Goal: Task Accomplishment & Management: Use online tool/utility

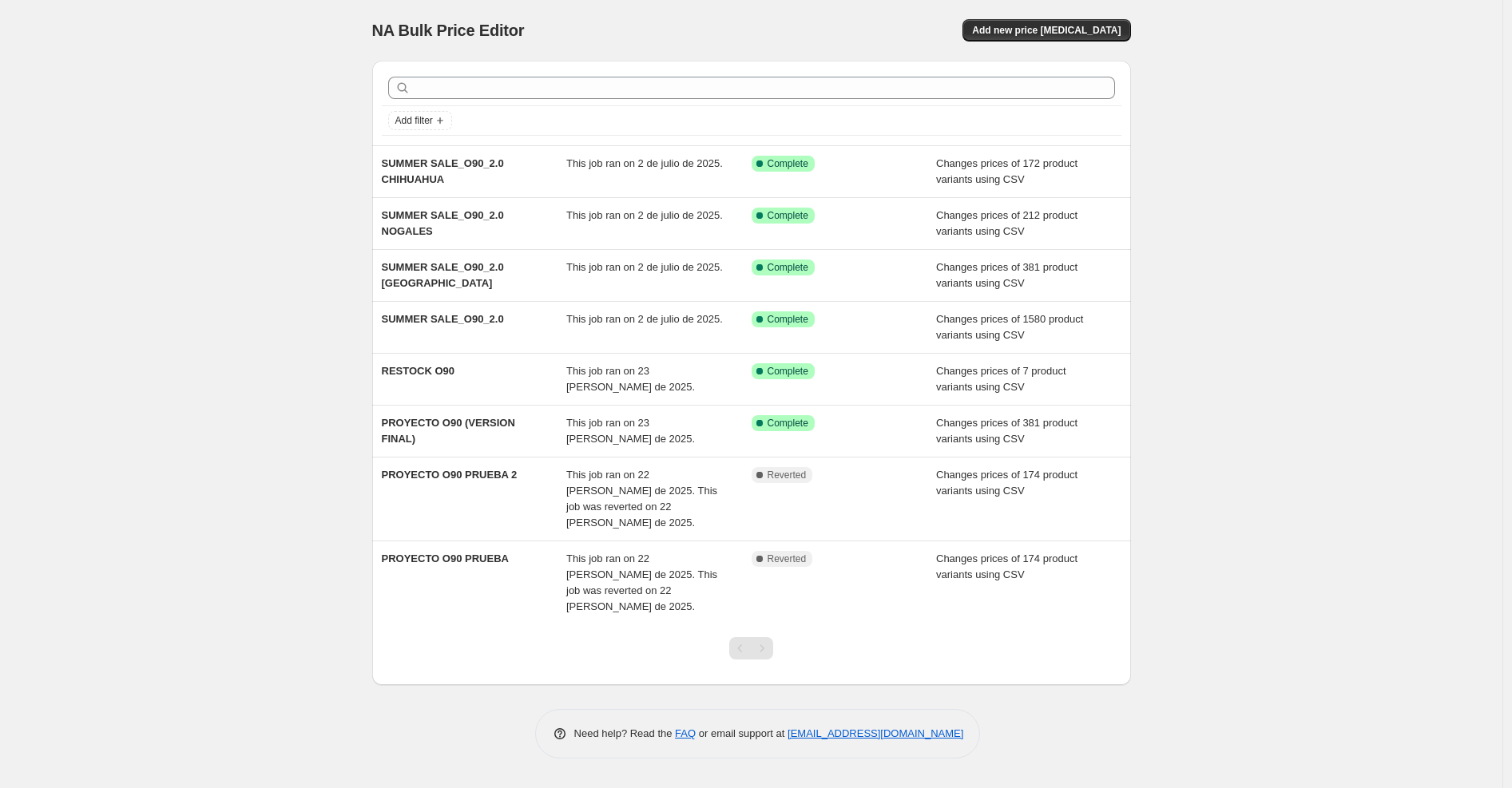
click at [40, 527] on div "NA Bulk Price Editor. This page is ready NA Bulk Price Editor Add new price [ME…" at bounding box center [751, 394] width 1503 height 788
click at [1050, 27] on span "Add new price [MEDICAL_DATA]" at bounding box center [1046, 31] width 149 height 13
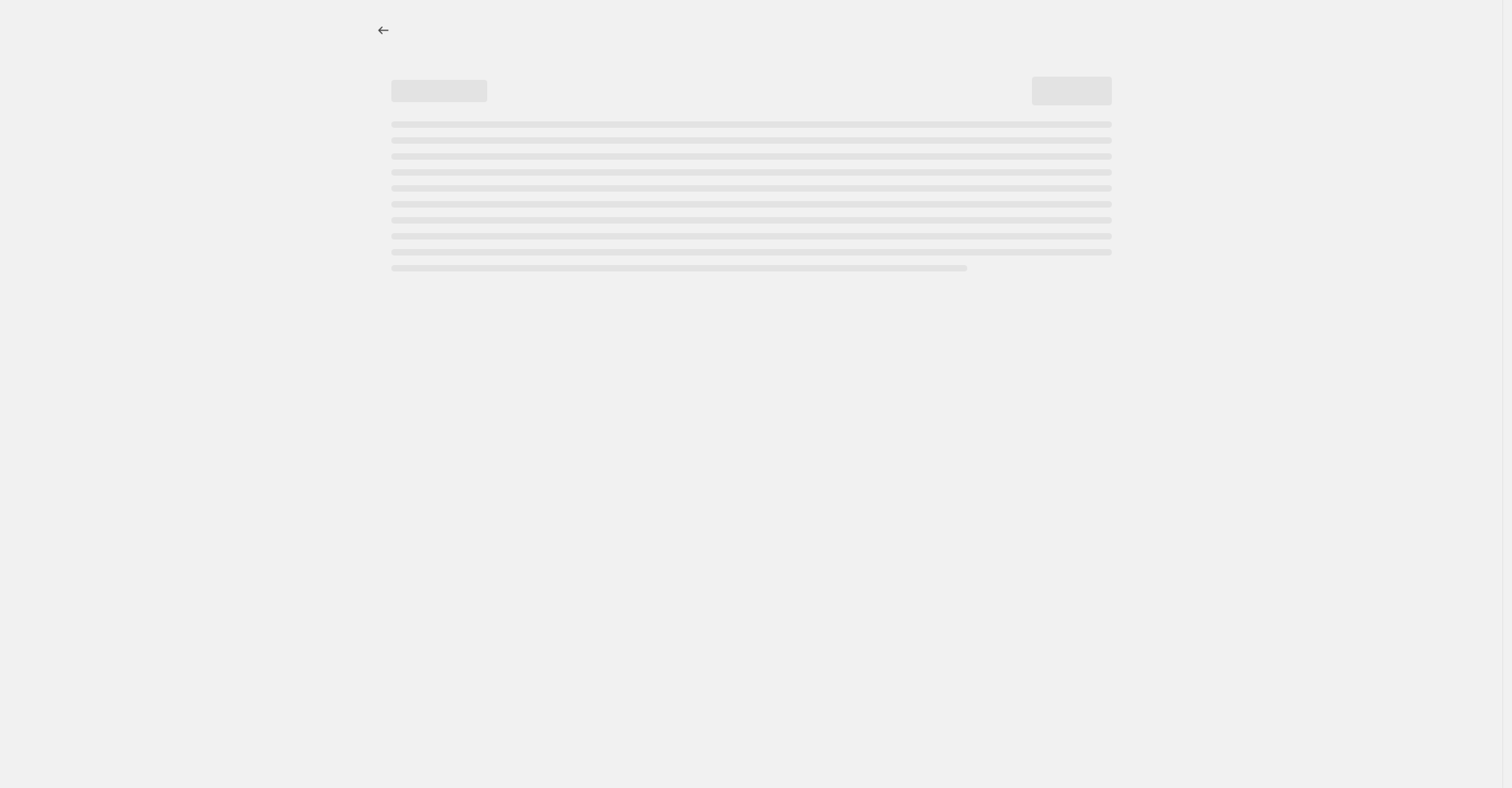
select select "percentage"
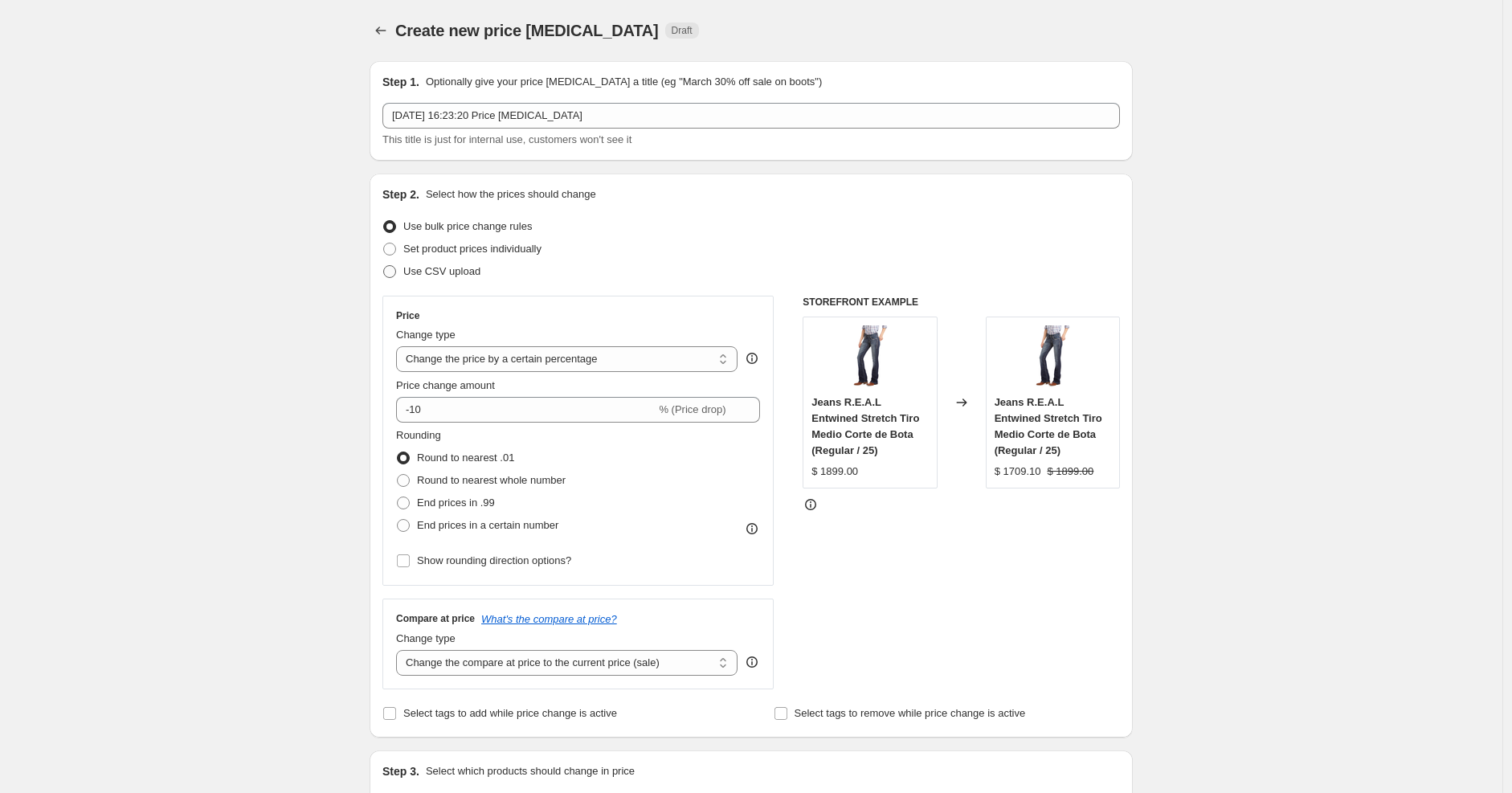
click at [396, 275] on span at bounding box center [390, 271] width 13 height 13
click at [384, 266] on input "Use CSV upload" at bounding box center [384, 265] width 1 height 1
radio input "true"
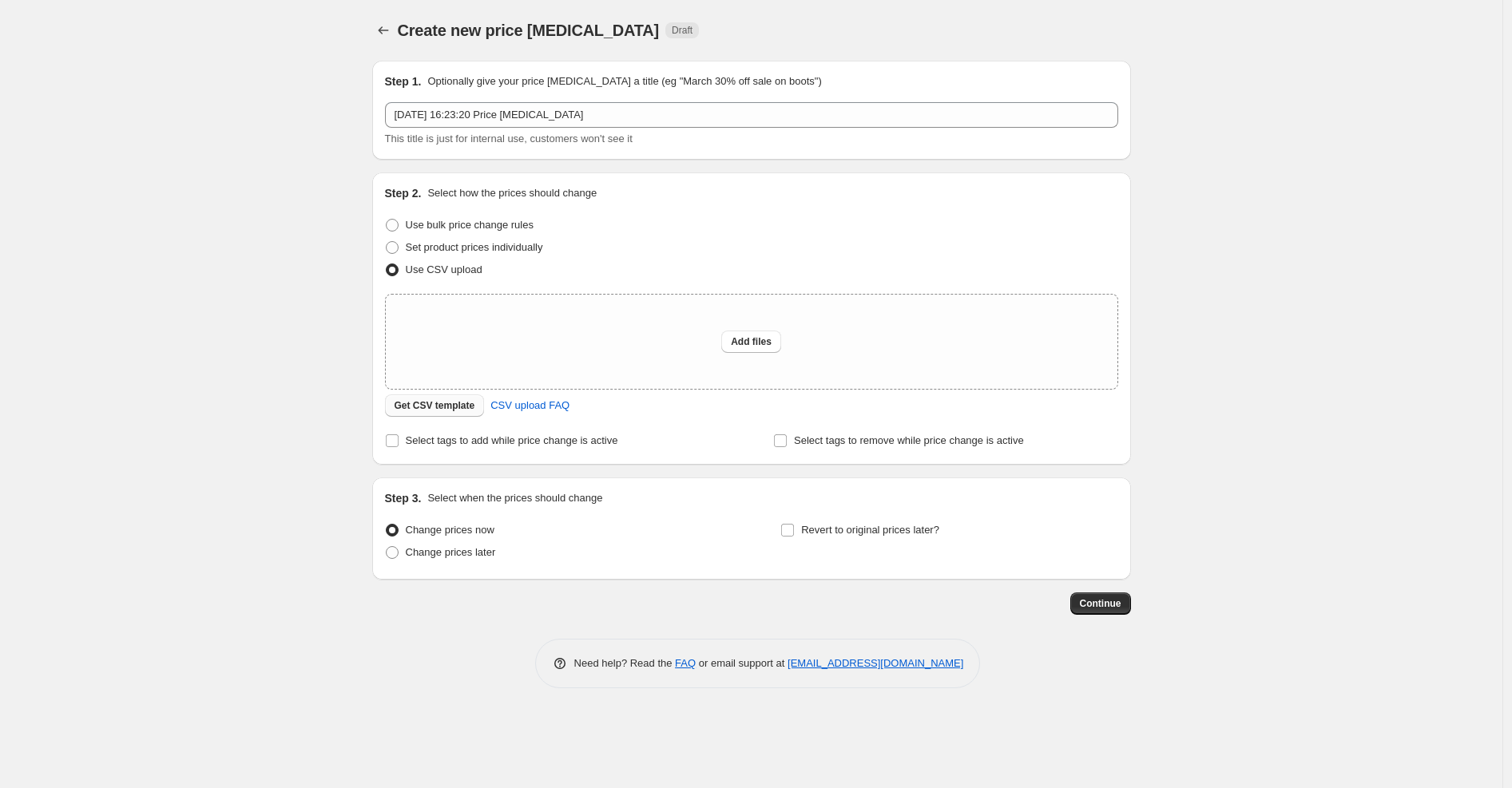
click at [459, 412] on button "Get CSV template" at bounding box center [435, 406] width 100 height 23
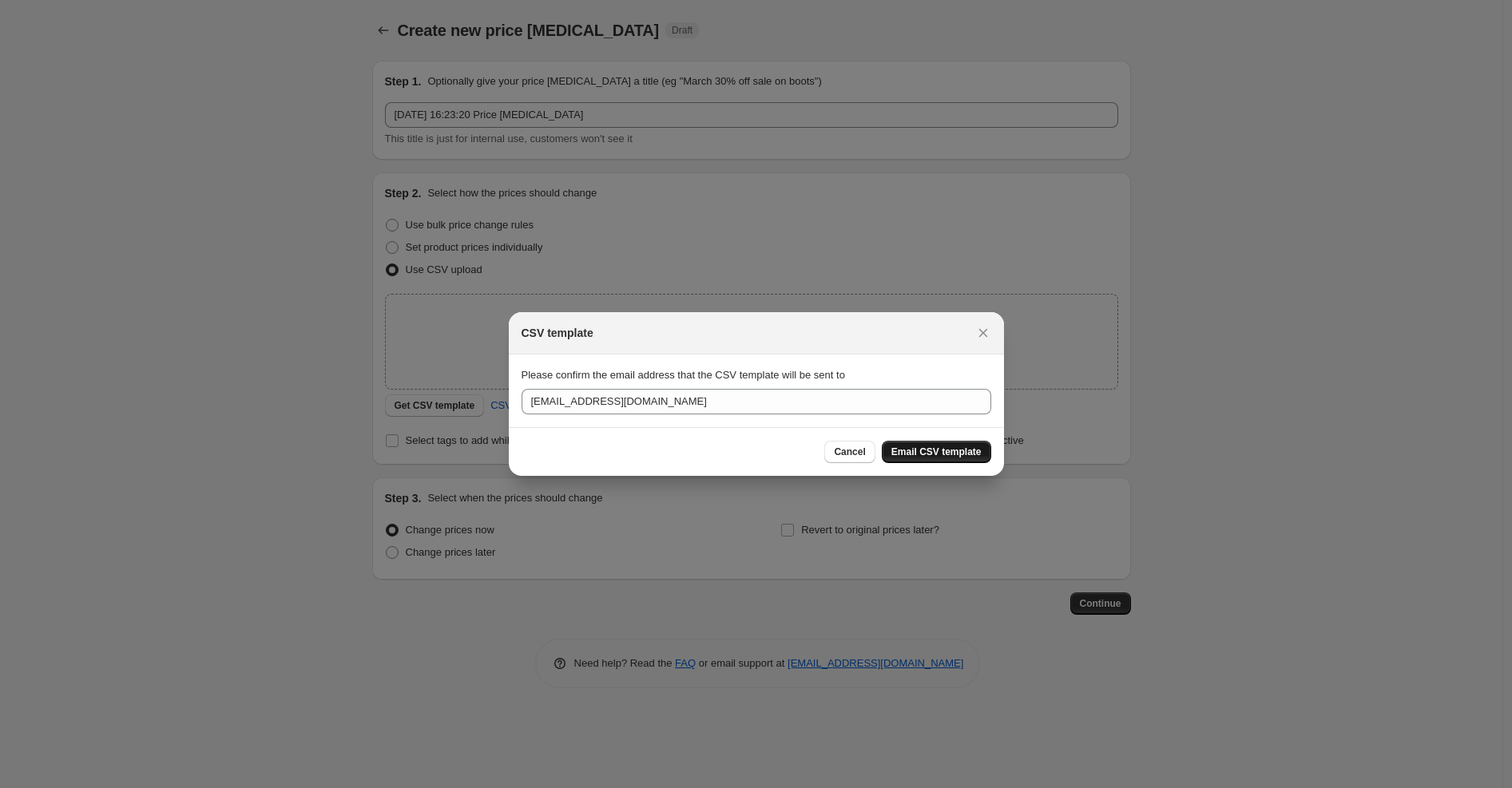
click at [939, 445] on span "Email CSV template" at bounding box center [937, 452] width 90 height 13
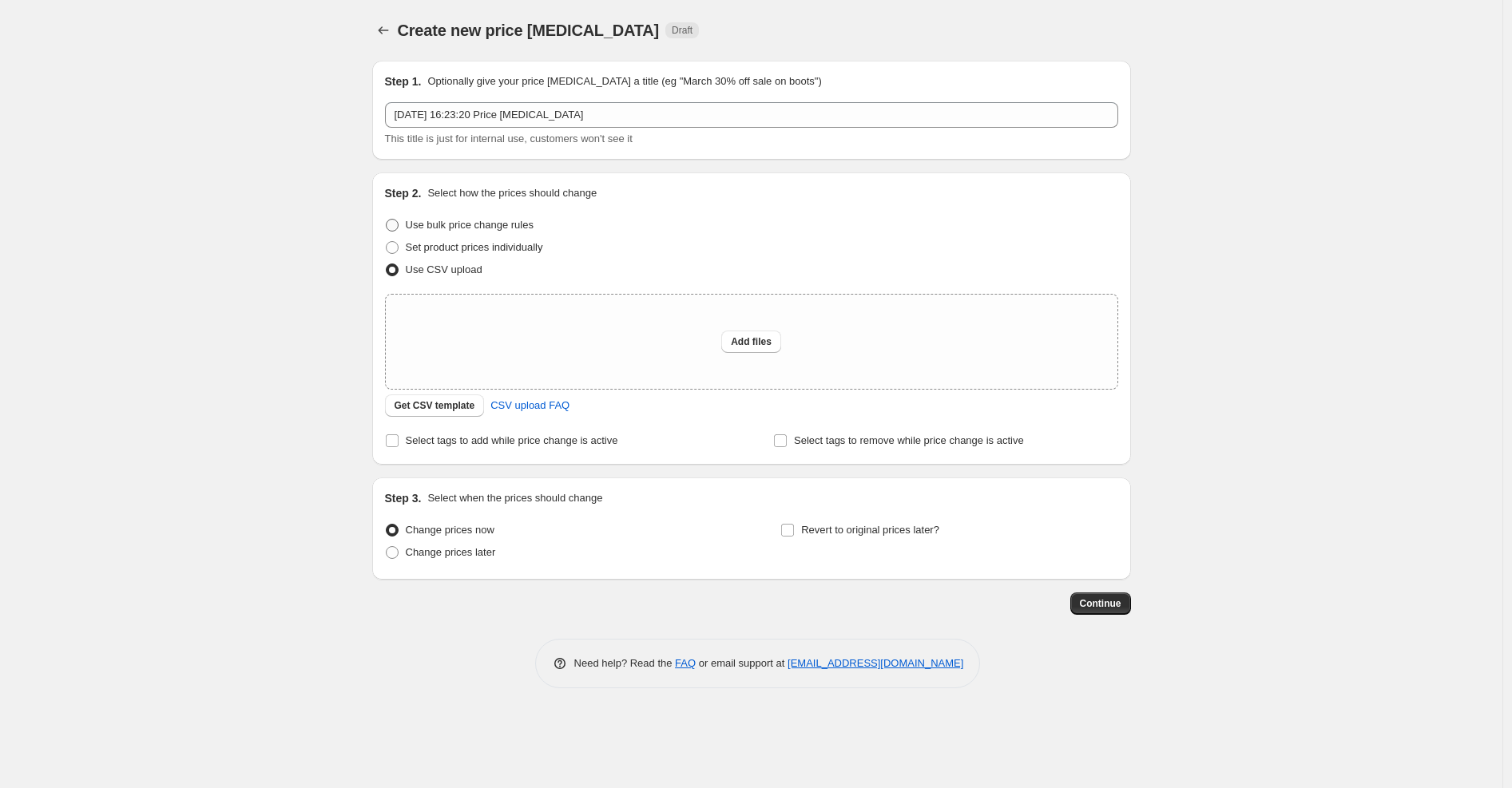
click at [389, 220] on span at bounding box center [392, 225] width 13 height 13
click at [387, 220] on input "Use bulk price change rules" at bounding box center [386, 219] width 1 height 1
radio input "true"
select select "percentage"
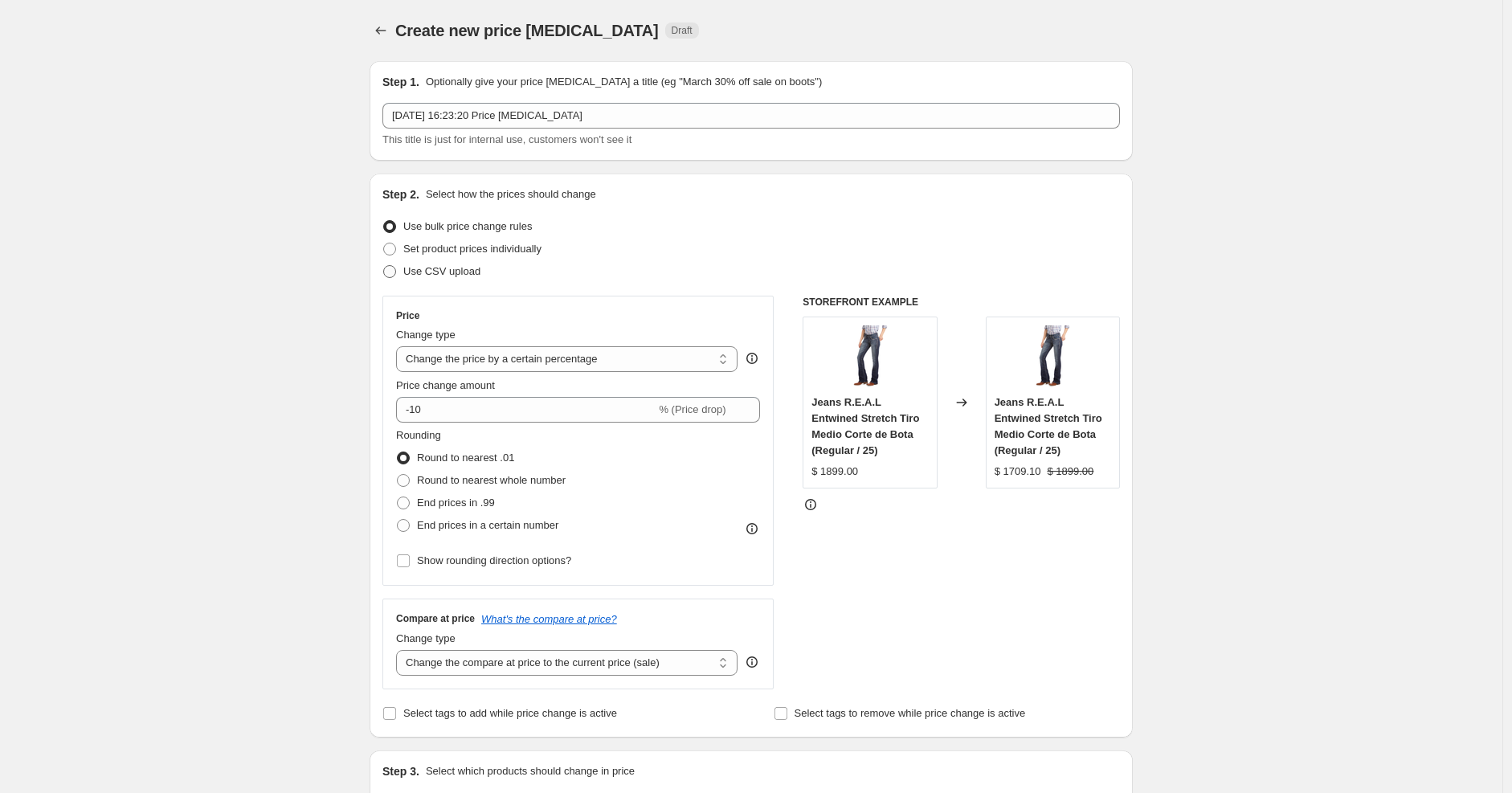
click at [396, 269] on span at bounding box center [390, 271] width 13 height 13
click at [384, 266] on input "Use CSV upload" at bounding box center [384, 265] width 1 height 1
radio input "true"
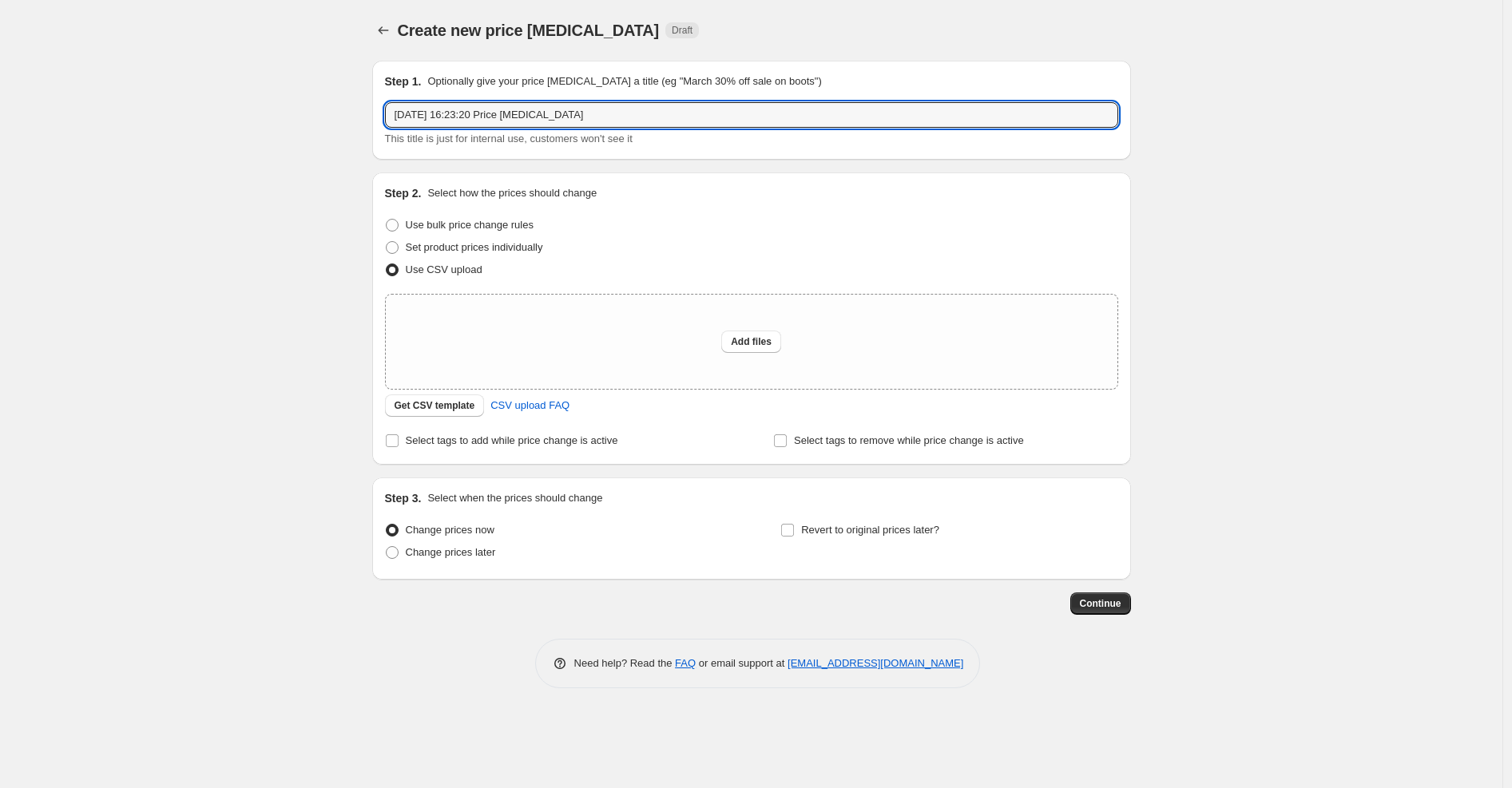
drag, startPoint x: 568, startPoint y: 121, endPoint x: 314, endPoint y: 116, distance: 254.0
click at [314, 116] on div "Create new price [MEDICAL_DATA]. This page is ready Create new price [MEDICAL_D…" at bounding box center [751, 394] width 1503 height 788
paste input "Precios Outlet (1a [DATE])"
type input "Precios Outlet (1a [DATE])"
click at [731, 345] on button "Add files" at bounding box center [751, 342] width 60 height 23
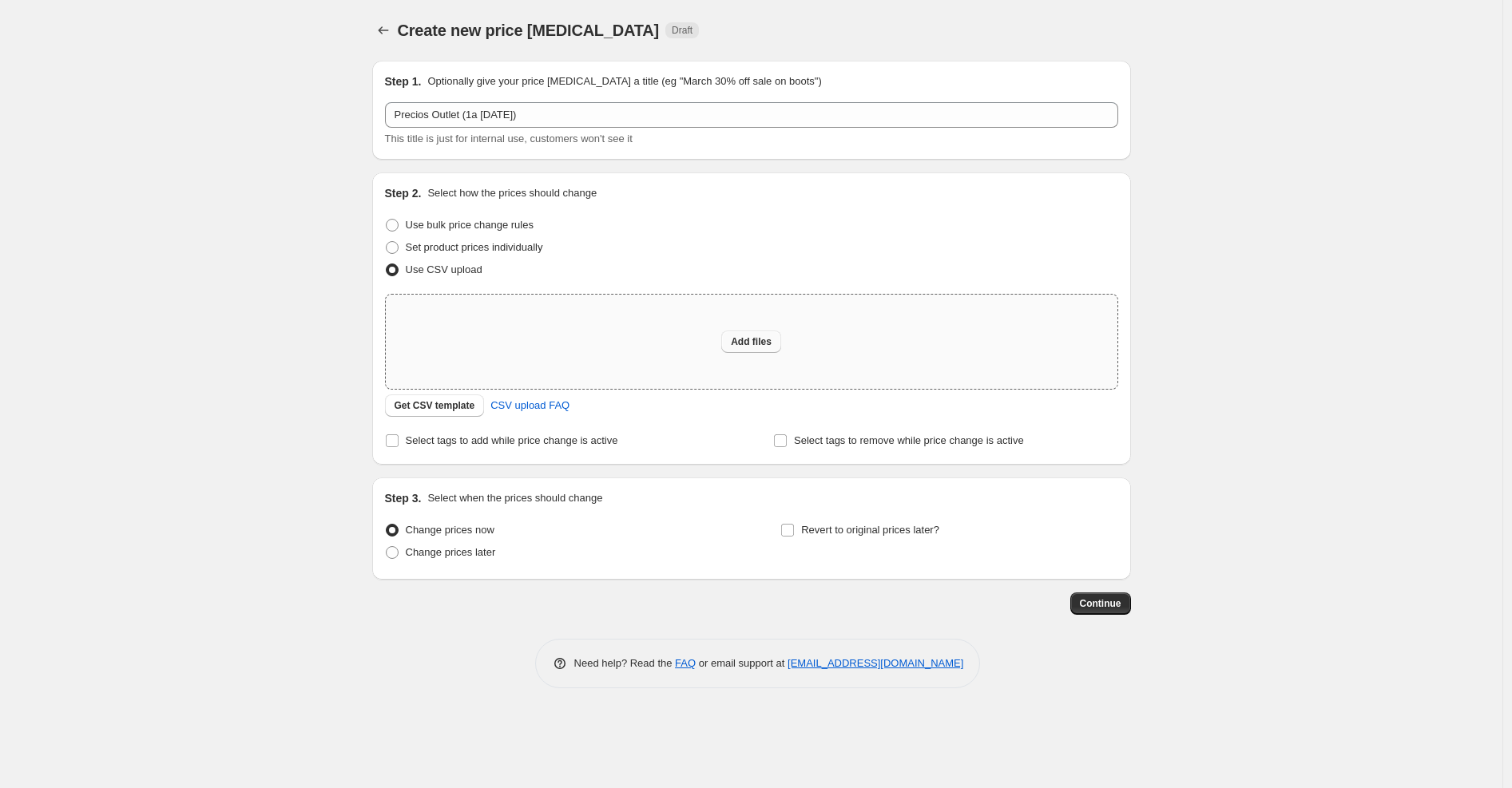
type input "C:\fakepath\Precios Outlet (1a [DATE]).csv"
click at [741, 337] on span "Add files" at bounding box center [751, 342] width 41 height 13
type input "C:\fakepath\Precios Outlet (1a [DATE]).csv"
click at [732, 338] on span "Add files" at bounding box center [751, 342] width 41 height 13
type input "C:\fakepath\Precios Outlet (1a [DATE]).csv"
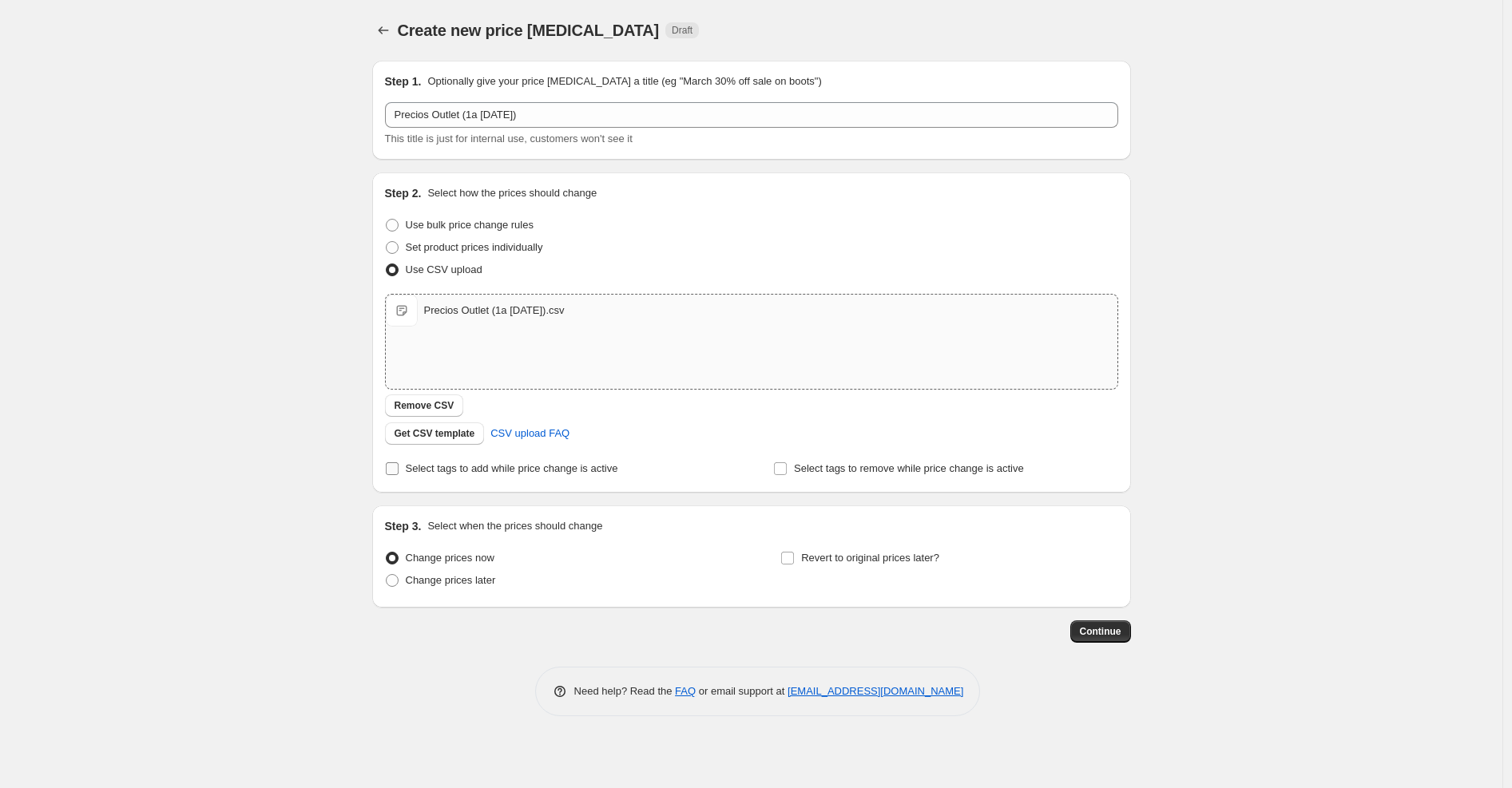
click at [395, 472] on input "Select tags to add while price change is active" at bounding box center [392, 469] width 13 height 13
checkbox input "true"
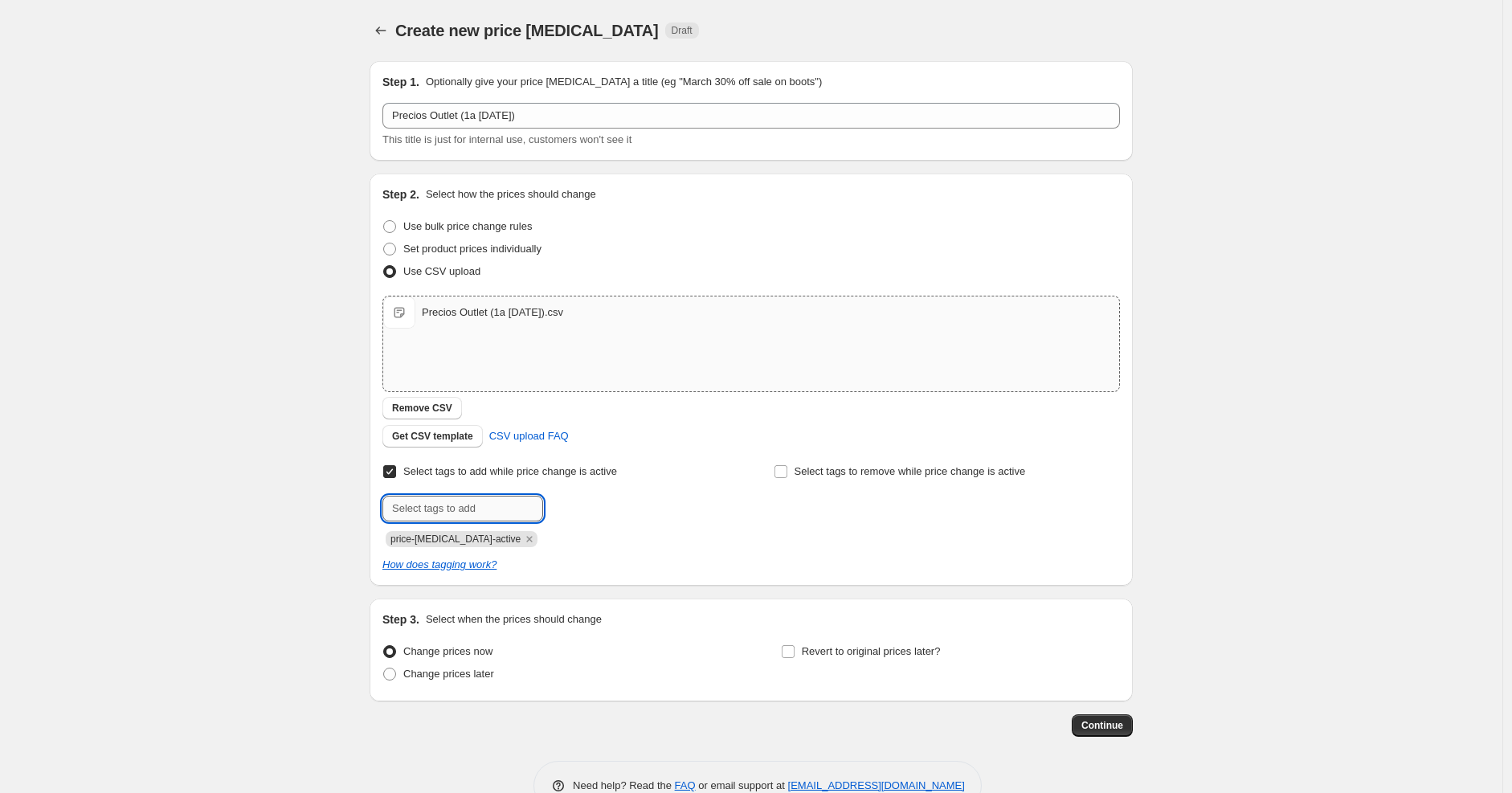
click at [438, 502] on input "text" at bounding box center [463, 509] width 161 height 25
click at [522, 539] on icon "Remove price-change-job-active" at bounding box center [530, 540] width 15 height 15
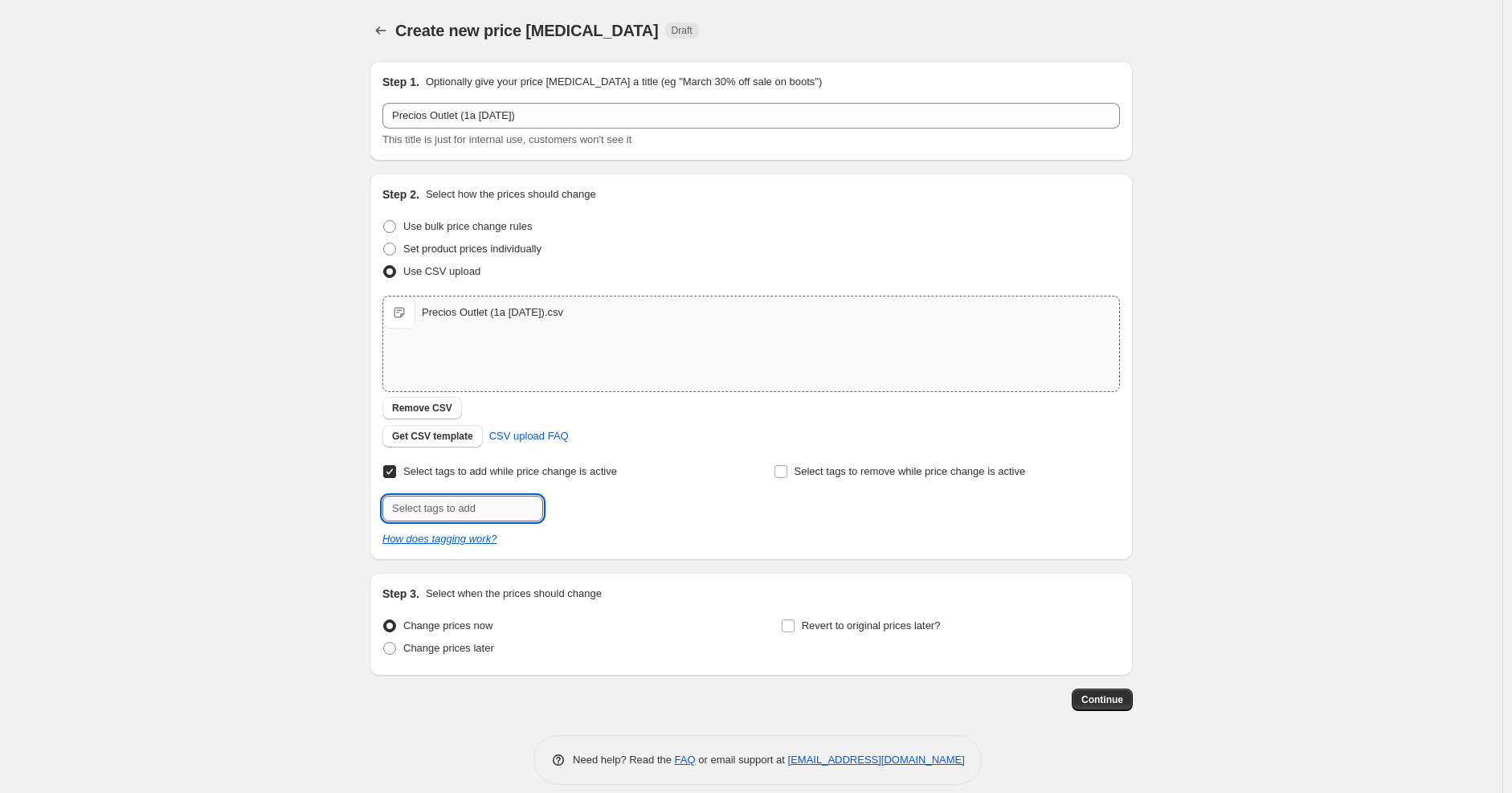
click at [469, 506] on input "text" at bounding box center [463, 509] width 161 height 25
type input "Outlet"
type input "prec"
type input "Pre"
type input "Outlet"
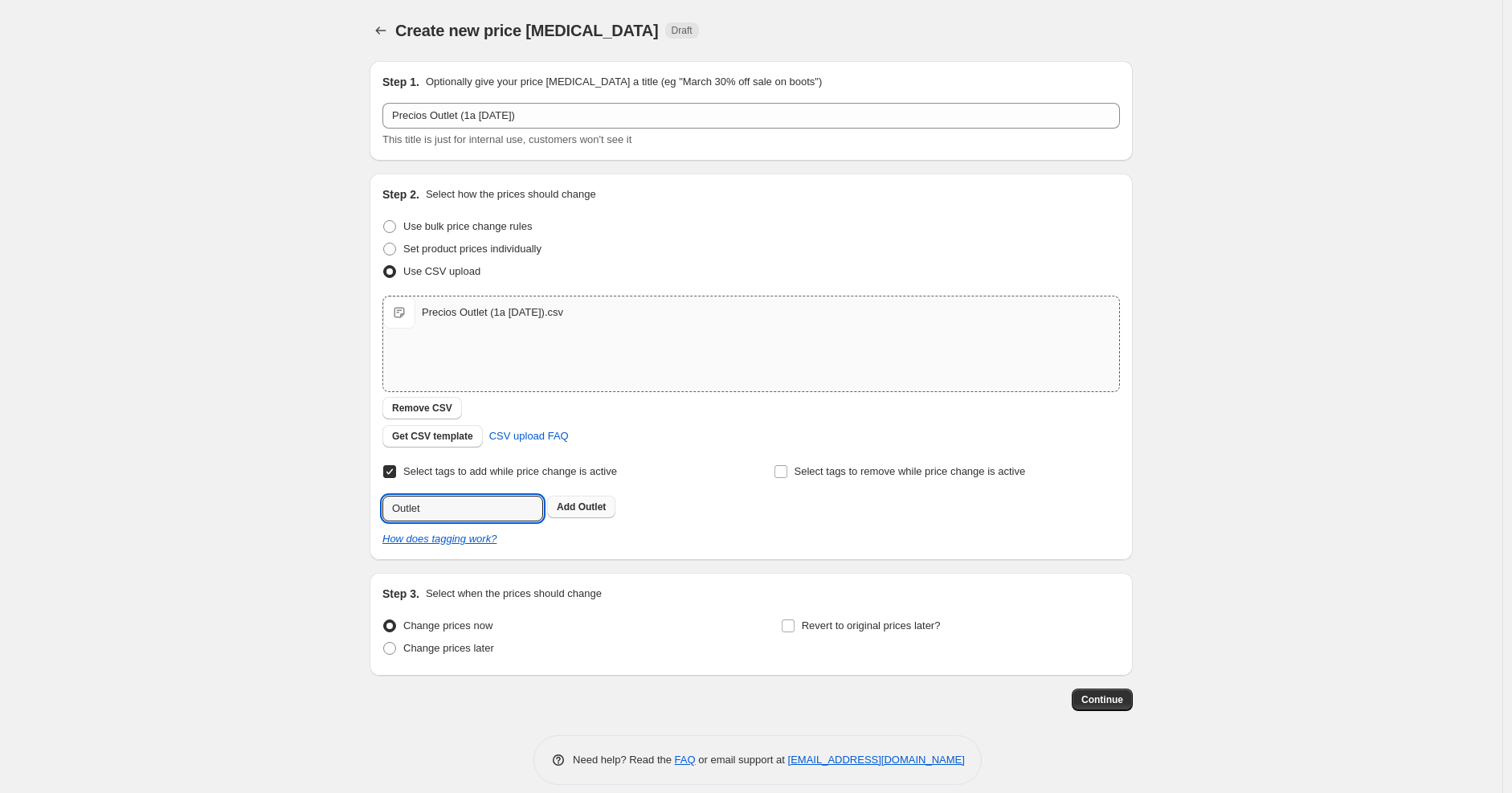
click at [582, 497] on button "Add Outlet" at bounding box center [580, 507] width 68 height 23
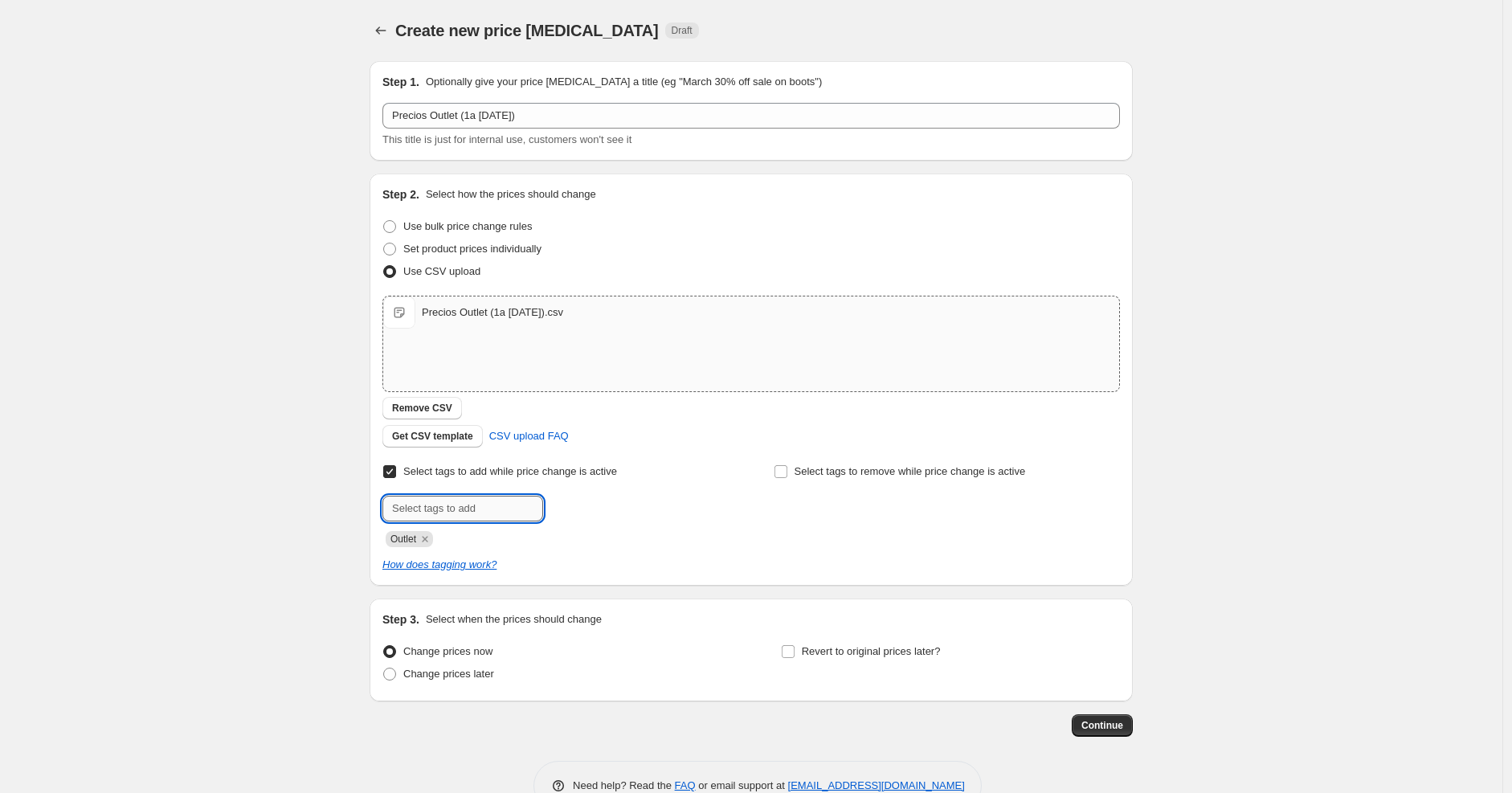
click at [510, 496] on input "text" at bounding box center [463, 509] width 161 height 25
click at [427, 541] on icon "Remove Outlet" at bounding box center [424, 539] width 5 height 5
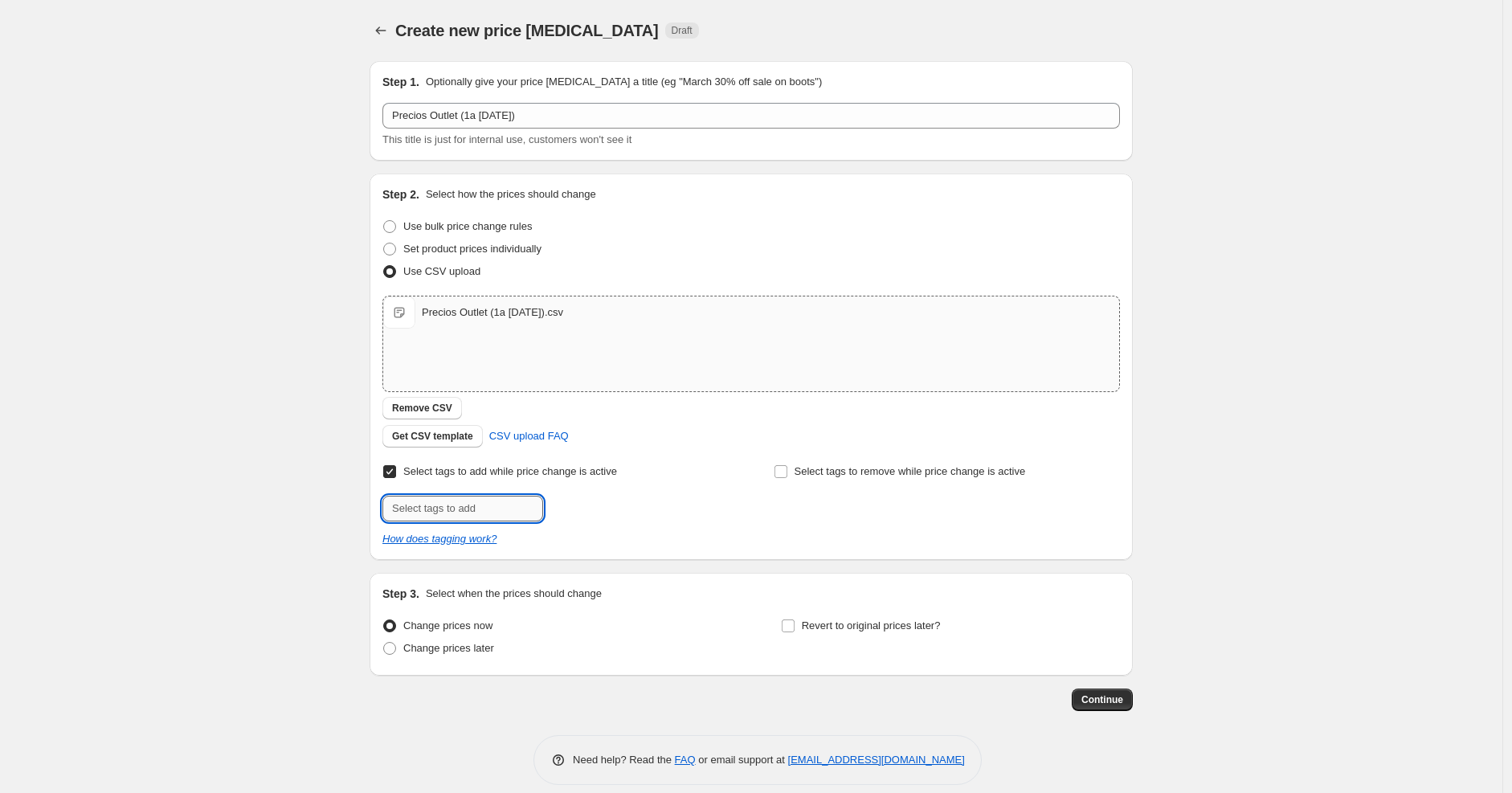
click at [428, 504] on input "text" at bounding box center [463, 509] width 161 height 25
click at [342, 619] on div "Create new price [MEDICAL_DATA]. This page is ready Create new price [MEDICAL_D…" at bounding box center [751, 405] width 1503 height 809
click at [493, 502] on input "PrecioOutlet" at bounding box center [463, 509] width 161 height 25
drag, startPoint x: 398, startPoint y: 503, endPoint x: 271, endPoint y: 519, distance: 128.0
click at [331, 501] on div "Create new price [MEDICAL_DATA]. This page is ready Create new price [MEDICAL_D…" at bounding box center [751, 405] width 1503 height 809
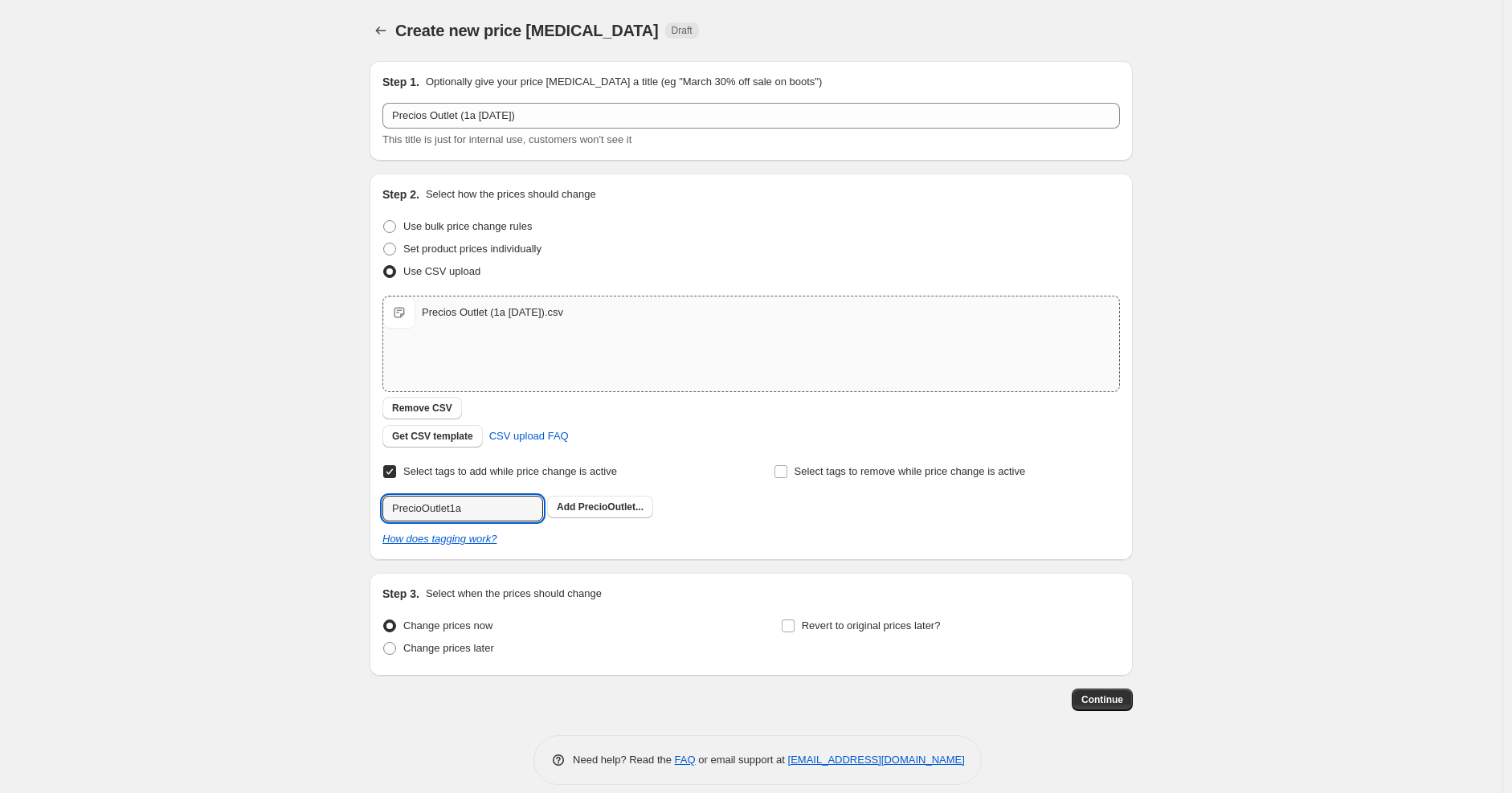
type input "PrecioOutlet1a"
drag, startPoint x: 227, startPoint y: 244, endPoint x: 245, endPoint y: 249, distance: 18.7
click at [227, 244] on div "Create new price [MEDICAL_DATA]. This page is ready Create new price [MEDICAL_D…" at bounding box center [751, 405] width 1503 height 809
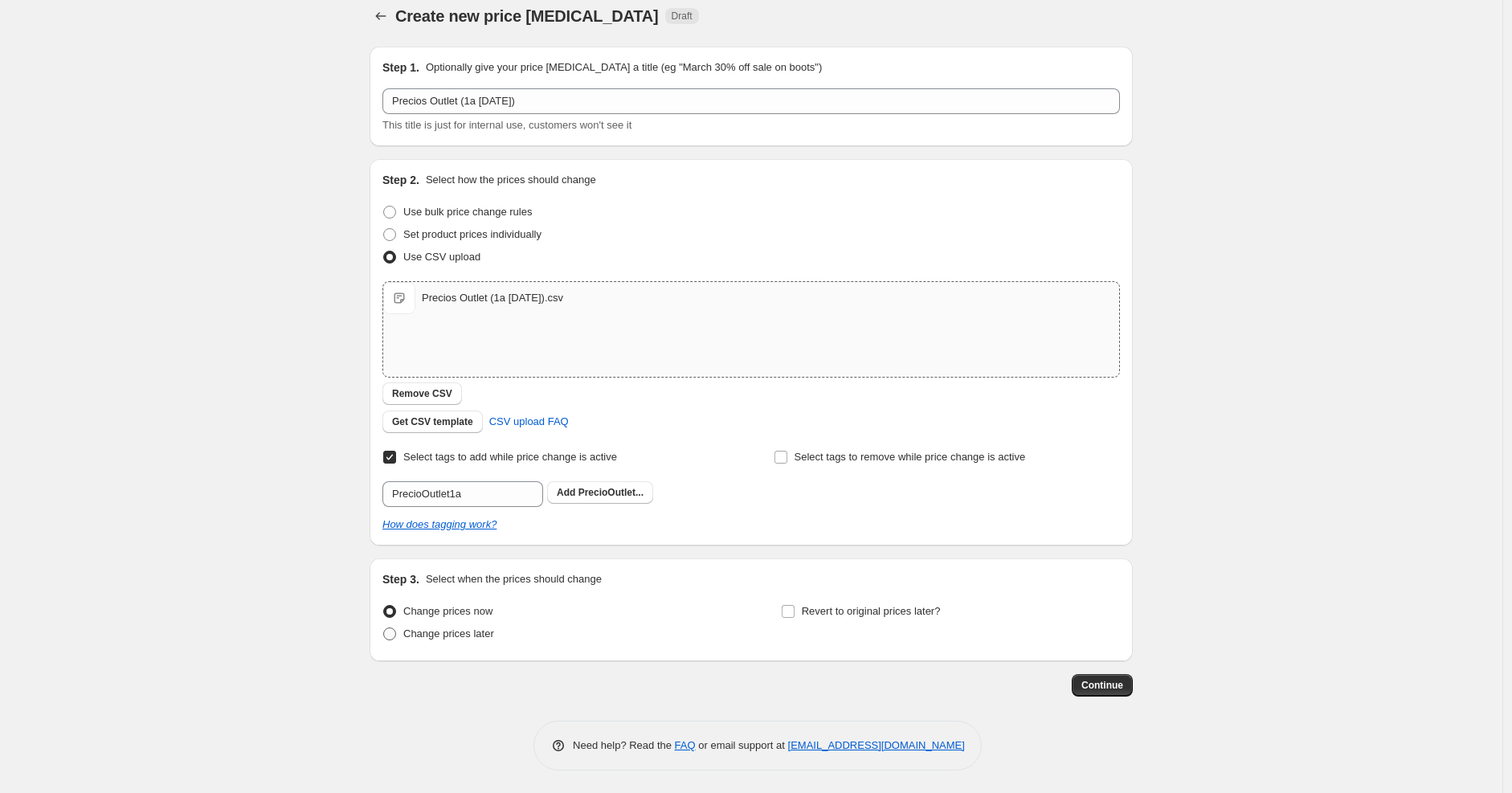
click at [405, 627] on label "Change prices later" at bounding box center [438, 634] width 112 height 23
click at [384, 628] on input "Change prices later" at bounding box center [384, 628] width 1 height 1
radio input "true"
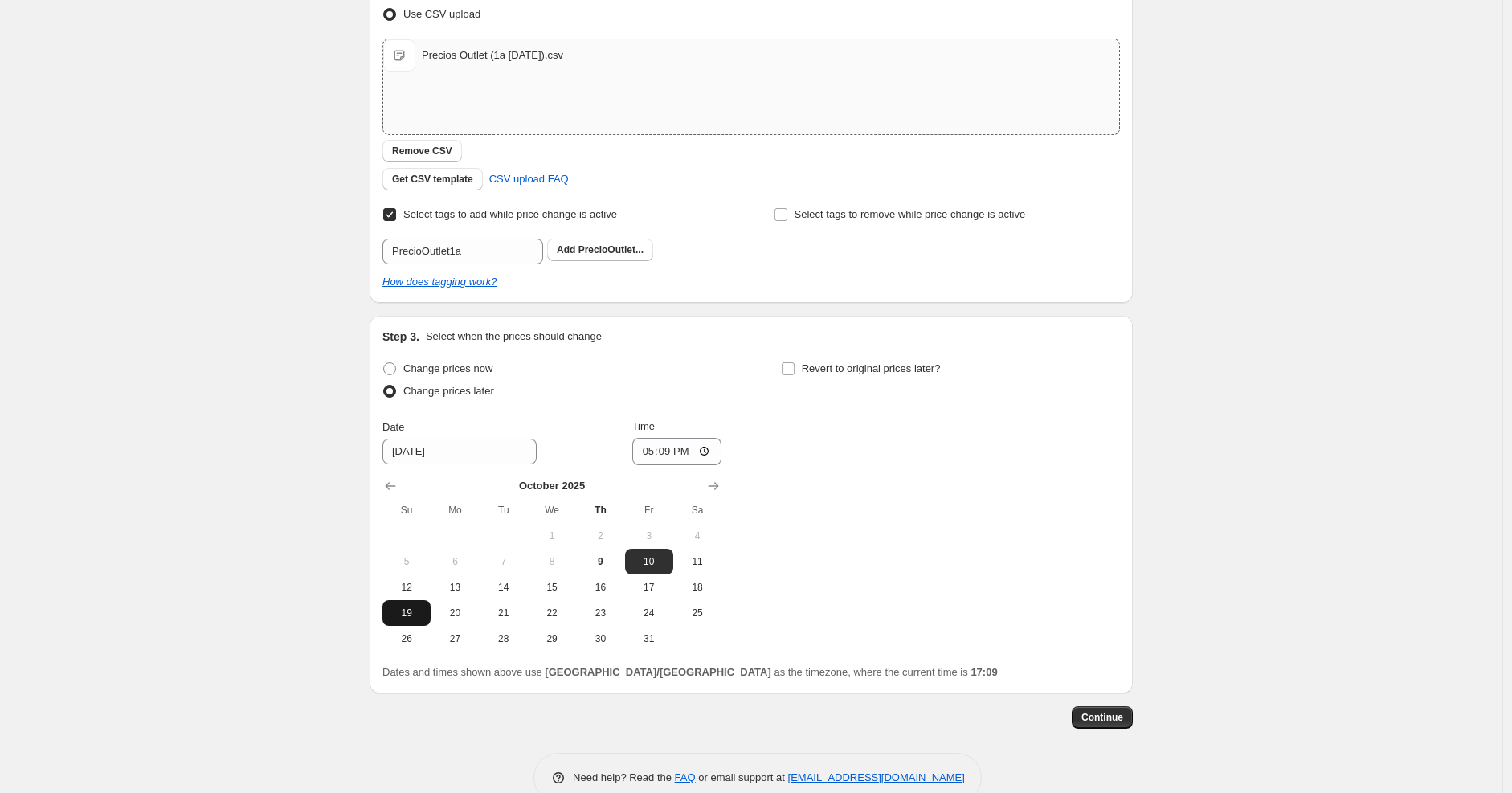
scroll to position [290, 0]
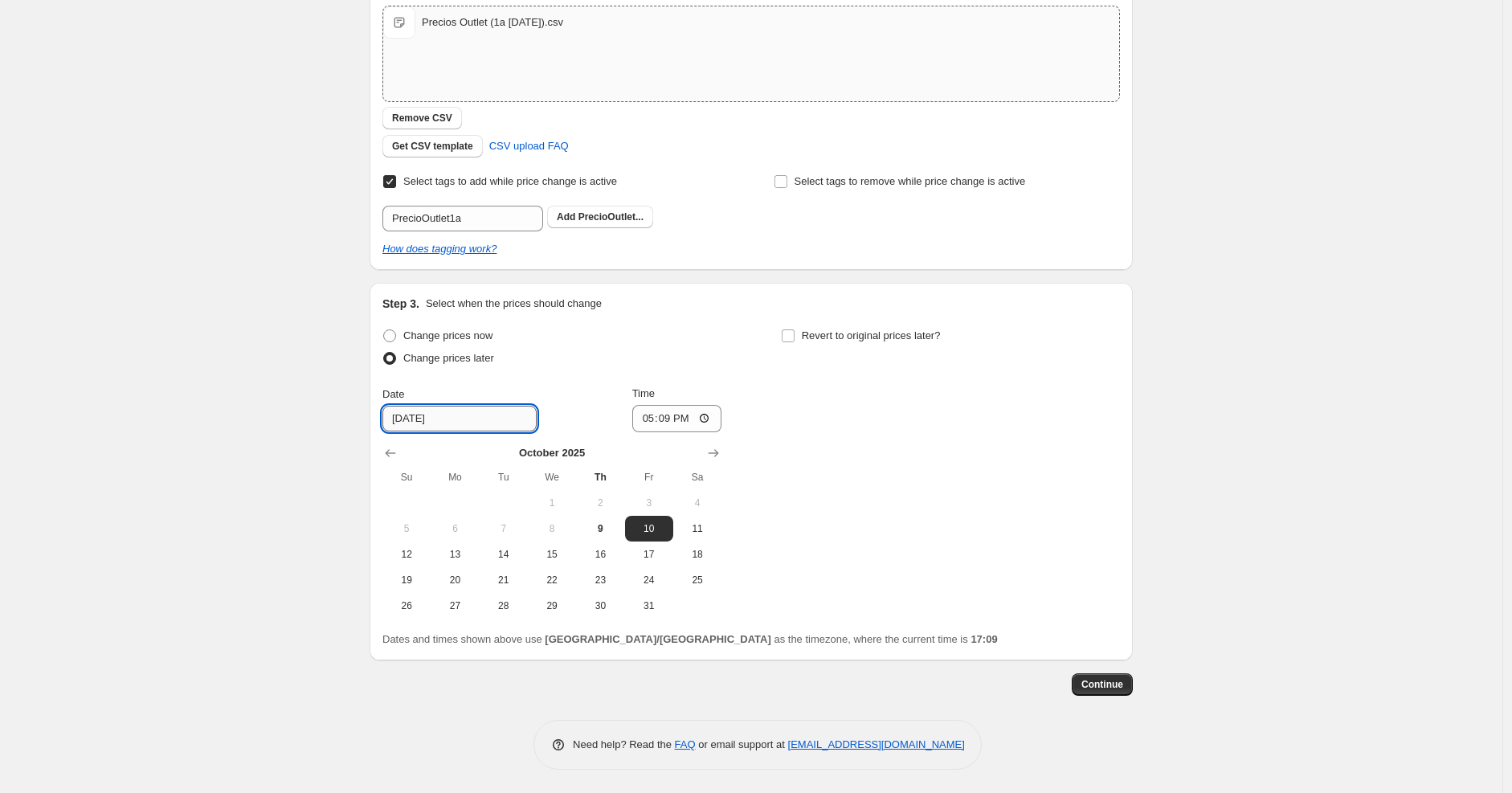
drag, startPoint x: 407, startPoint y: 419, endPoint x: 394, endPoint y: 422, distance: 13.3
click at [394, 422] on input "[DATE]" at bounding box center [460, 418] width 154 height 25
type input "[DATE]"
click at [656, 418] on input "17:09" at bounding box center [677, 419] width 90 height 27
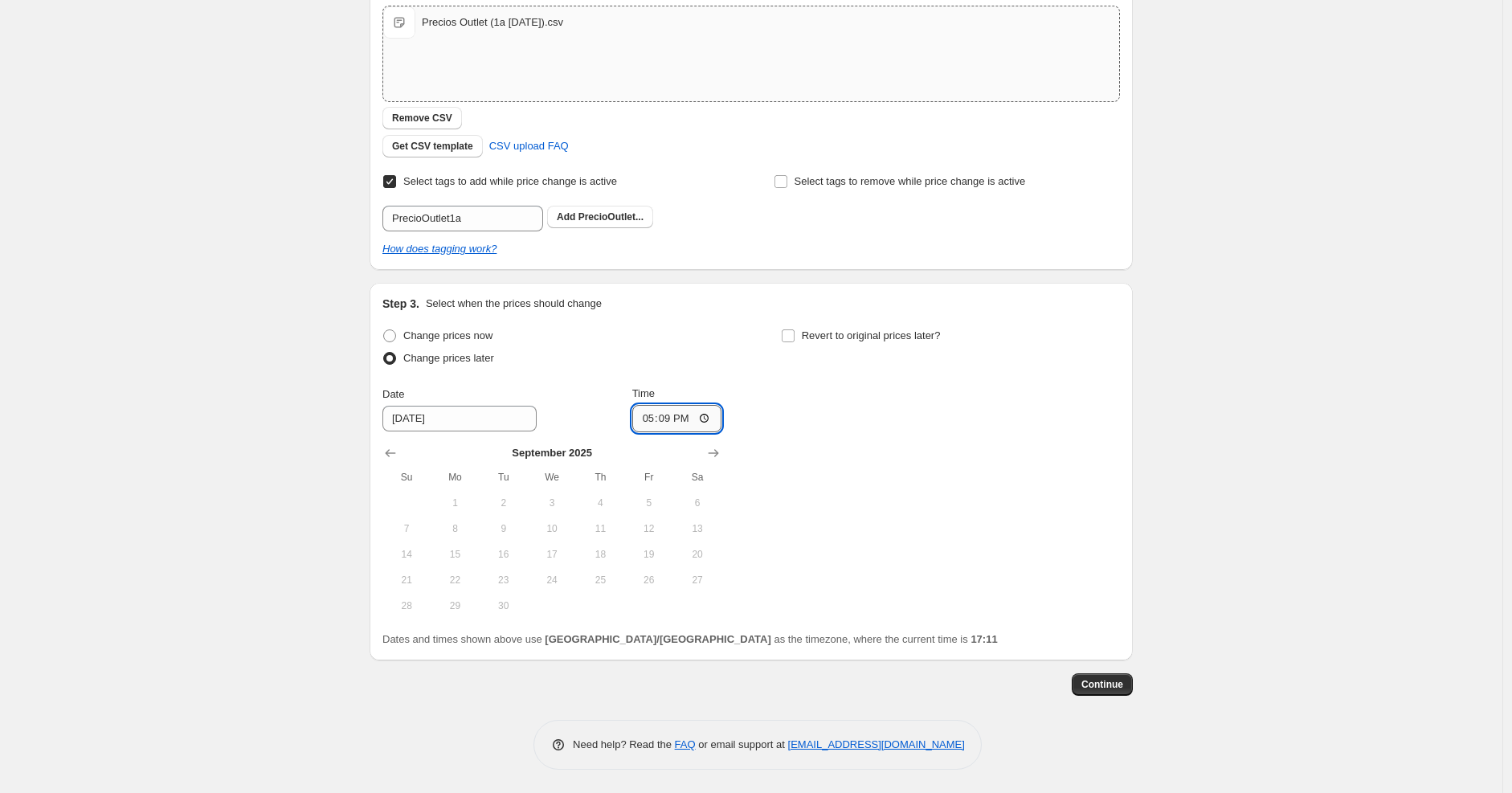
click at [647, 418] on input "17:09" at bounding box center [677, 419] width 90 height 27
type input "23:30"
click at [913, 546] on div "Change prices now Change prices later Date [DATE] Time 23:[DATE] Mo Tu We Th Fr…" at bounding box center [751, 472] width 737 height 294
click at [716, 454] on icon "Show next month, October 2025" at bounding box center [714, 454] width 16 height 16
click at [604, 524] on span "9" at bounding box center [600, 529] width 35 height 13
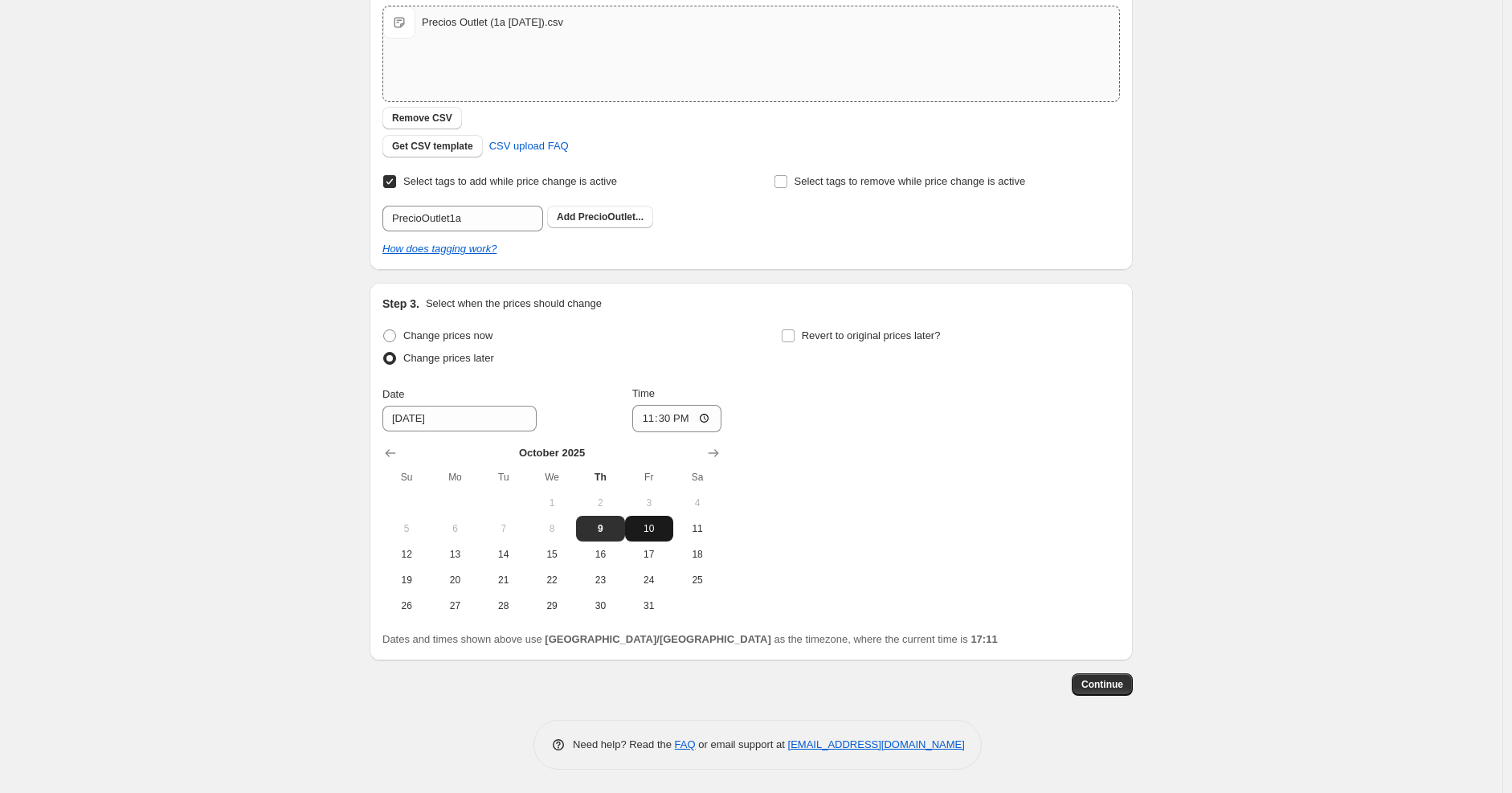
click at [647, 524] on span "10" at bounding box center [649, 529] width 35 height 13
click at [697, 533] on span "11" at bounding box center [697, 529] width 35 height 13
click at [395, 447] on icon "Show previous month, September 2025" at bounding box center [391, 454] width 16 height 16
click at [596, 531] on span "11" at bounding box center [600, 529] width 35 height 13
click at [717, 457] on icon "Show next month, October 2025" at bounding box center [714, 454] width 16 height 16
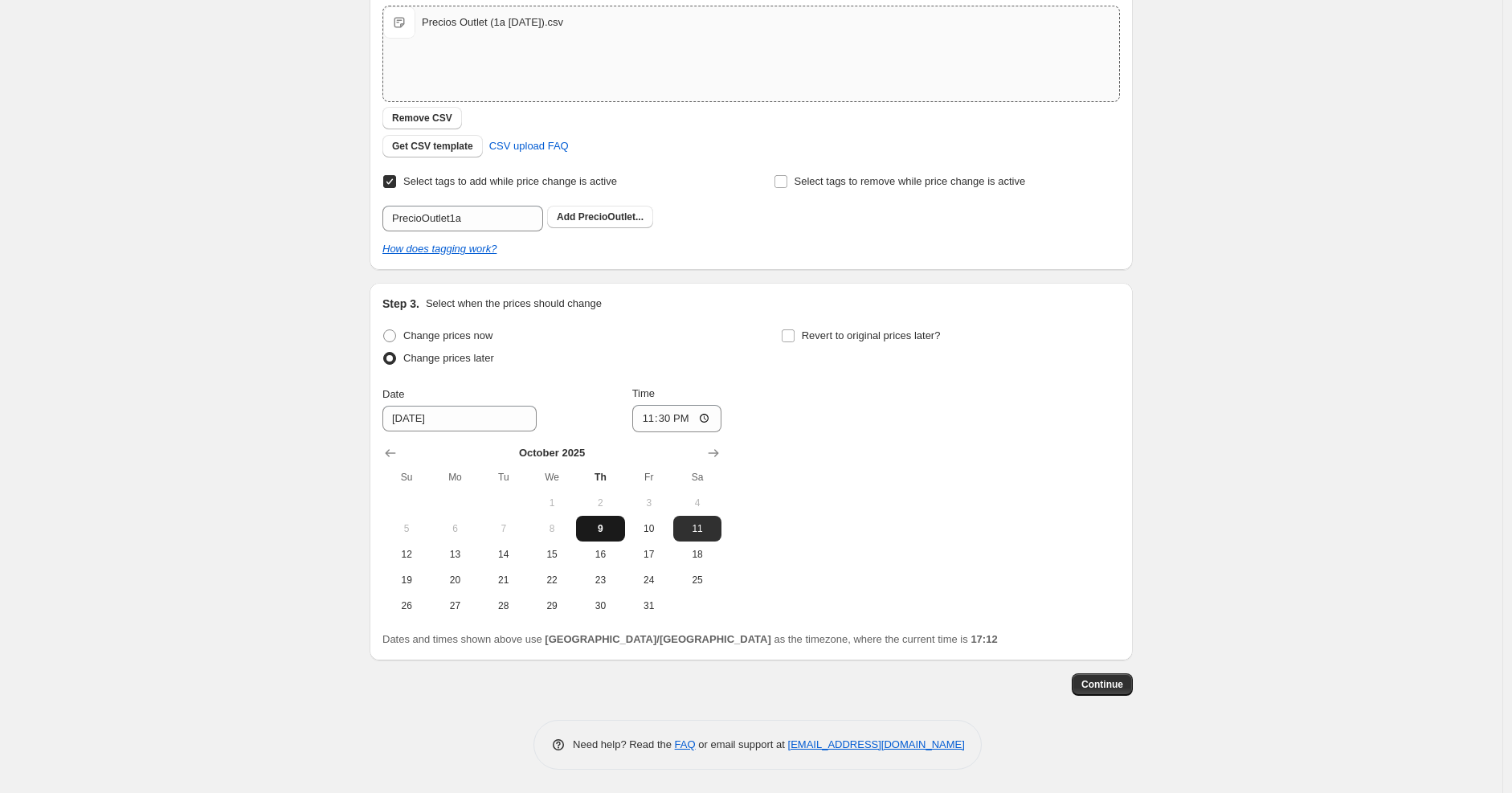
click at [607, 533] on span "9" at bounding box center [600, 529] width 35 height 13
type input "[DATE]"
drag, startPoint x: 454, startPoint y: 421, endPoint x: 327, endPoint y: 419, distance: 127.0
click at [327, 419] on div "Create new price [MEDICAL_DATA]. This page is ready Create new price [MEDICAL_D…" at bounding box center [751, 251] width 1503 height 1084
click at [271, 571] on div "Create new price [MEDICAL_DATA]. This page is ready Create new price [MEDICAL_D…" at bounding box center [751, 251] width 1503 height 1084
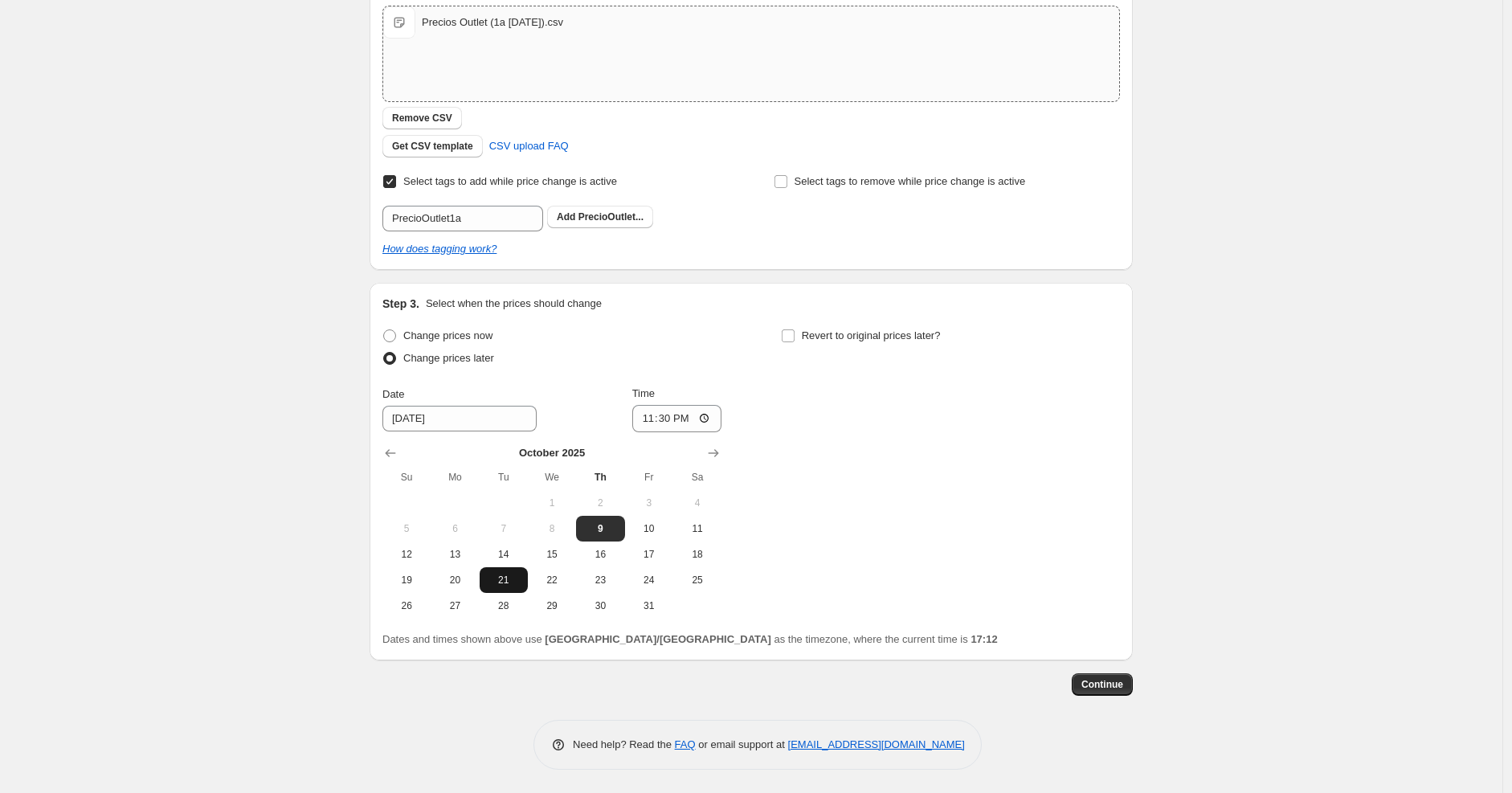
click at [493, 582] on span "21" at bounding box center [503, 581] width 35 height 13
type input "[DATE]"
drag, startPoint x: 475, startPoint y: 418, endPoint x: 326, endPoint y: 405, distance: 149.6
click at [326, 405] on div "Create new price [MEDICAL_DATA]. This page is ready Create new price [MEDICAL_D…" at bounding box center [751, 251] width 1503 height 1084
click at [610, 533] on span "9" at bounding box center [600, 529] width 35 height 13
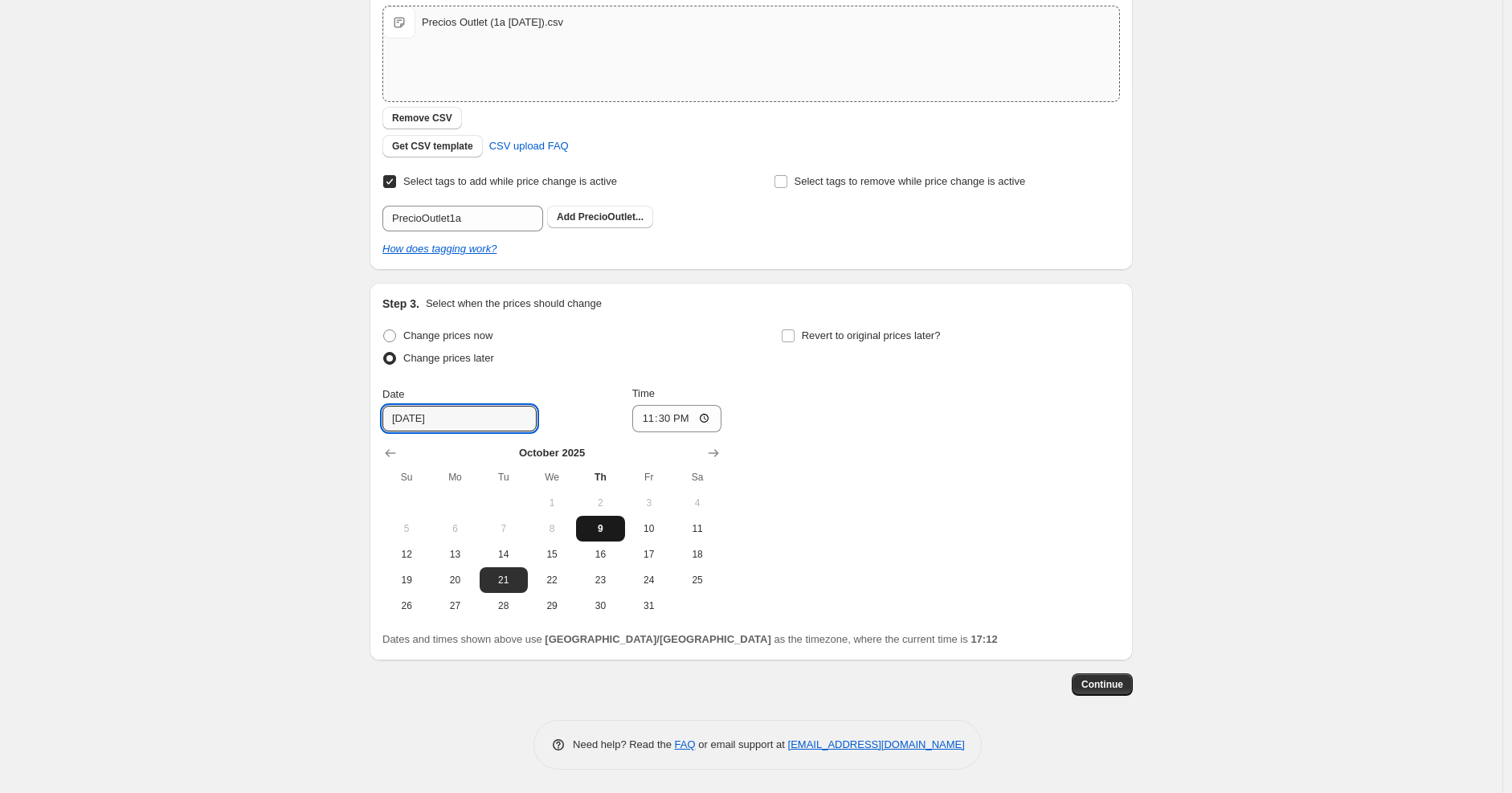
type input "[DATE]"
click at [600, 530] on span "9" at bounding box center [600, 529] width 35 height 13
click at [1111, 690] on span "Continue" at bounding box center [1103, 685] width 42 height 13
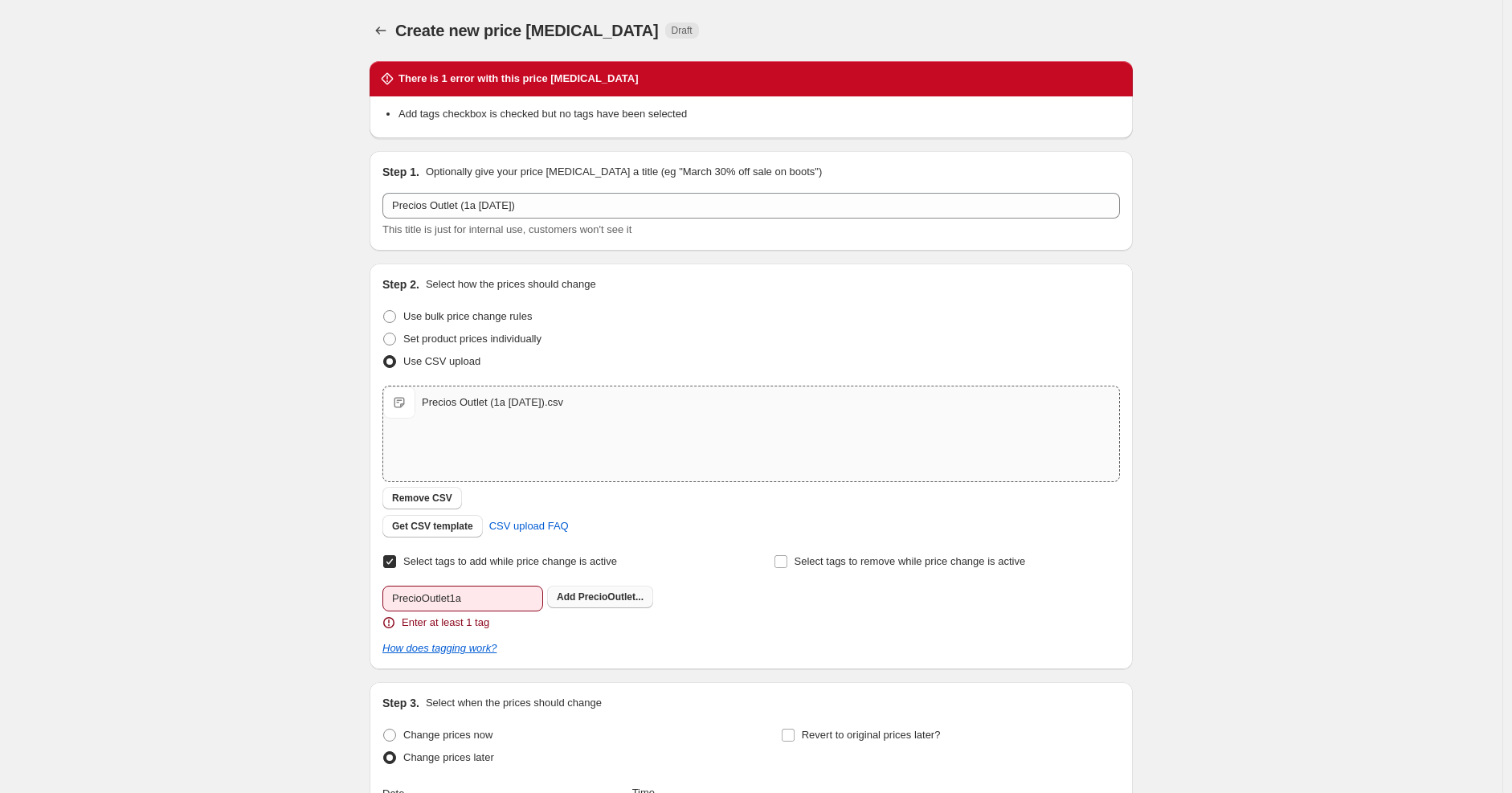
click at [563, 597] on b "Add" at bounding box center [566, 597] width 18 height 11
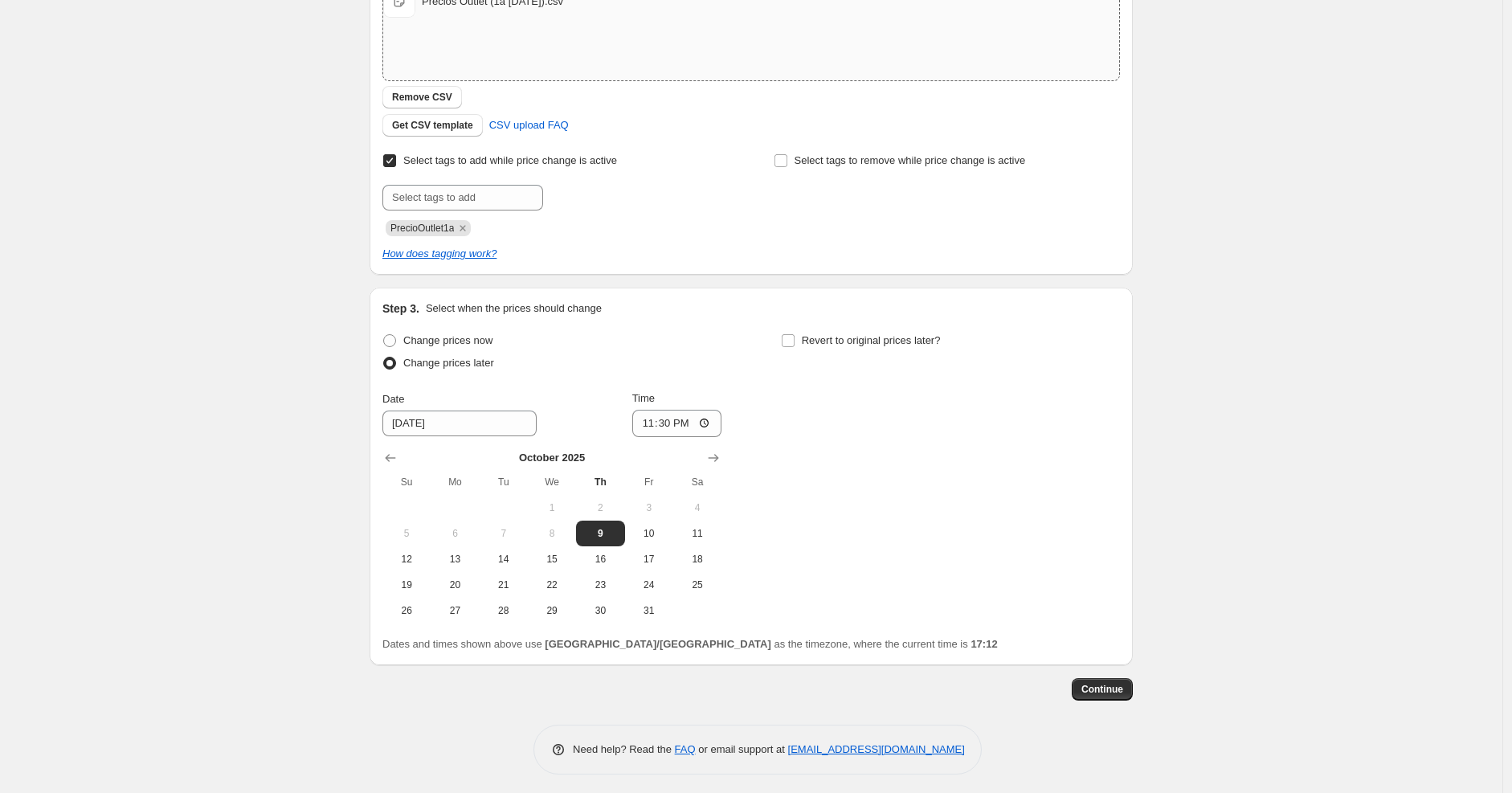
scroll to position [315, 0]
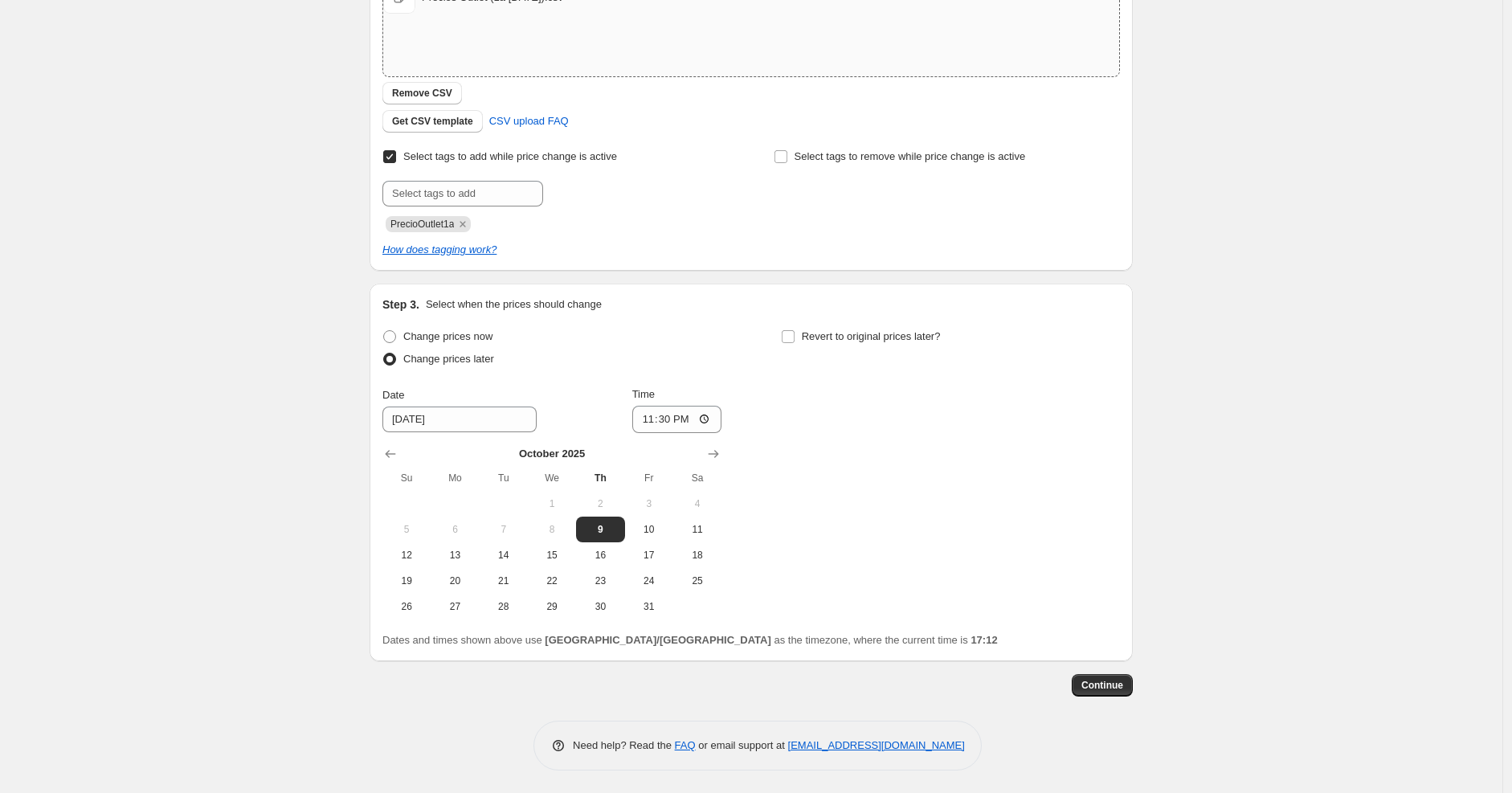
click at [418, 220] on span "PrecioOutlet1a" at bounding box center [423, 224] width 63 height 11
copy span "PrecioOutlet1a"
click at [243, 314] on div "Create new price [MEDICAL_DATA]. This page is ready Create new price [MEDICAL_D…" at bounding box center [751, 240] width 1503 height 1111
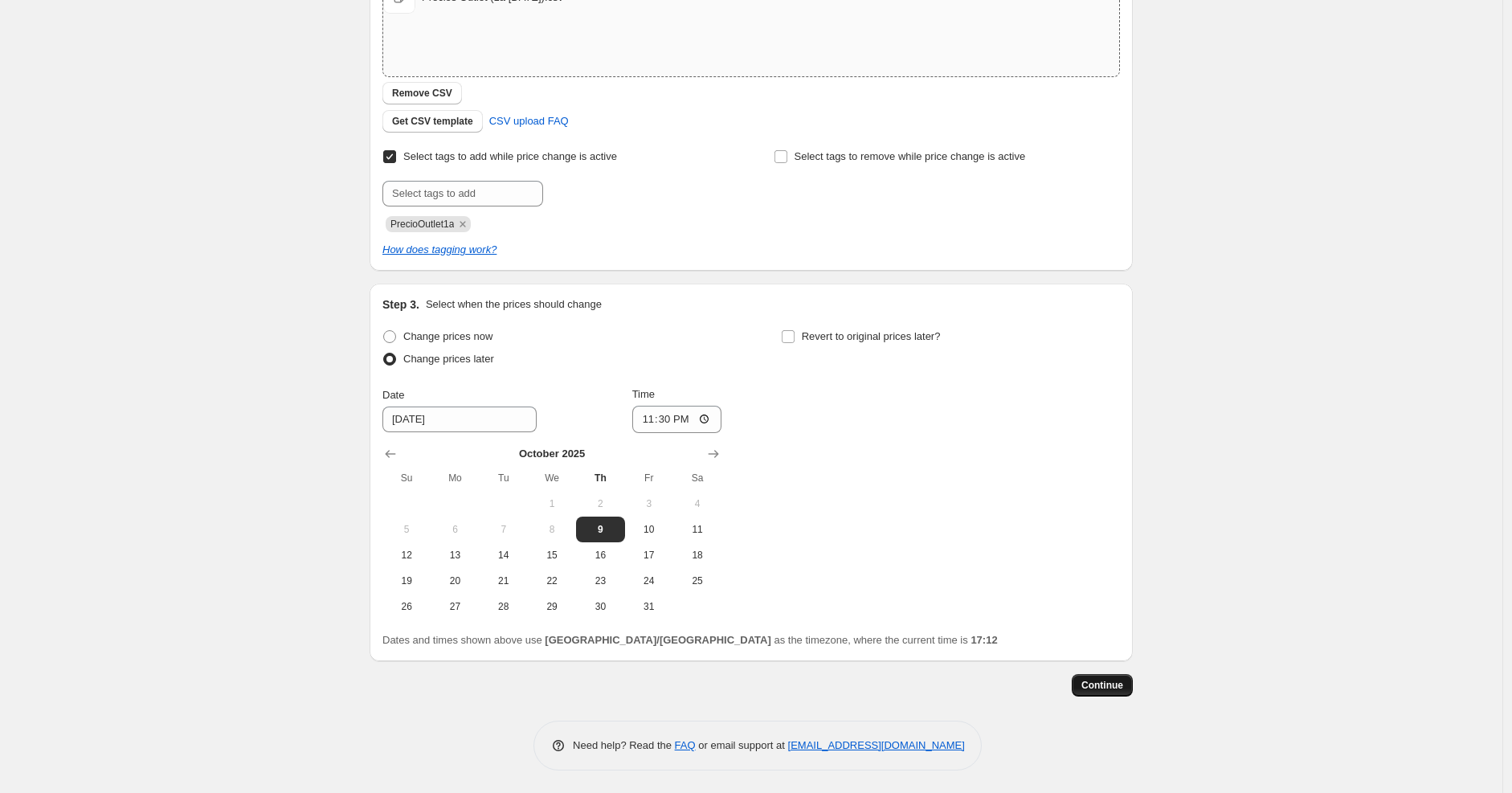
click at [1117, 683] on span "Continue" at bounding box center [1103, 686] width 42 height 13
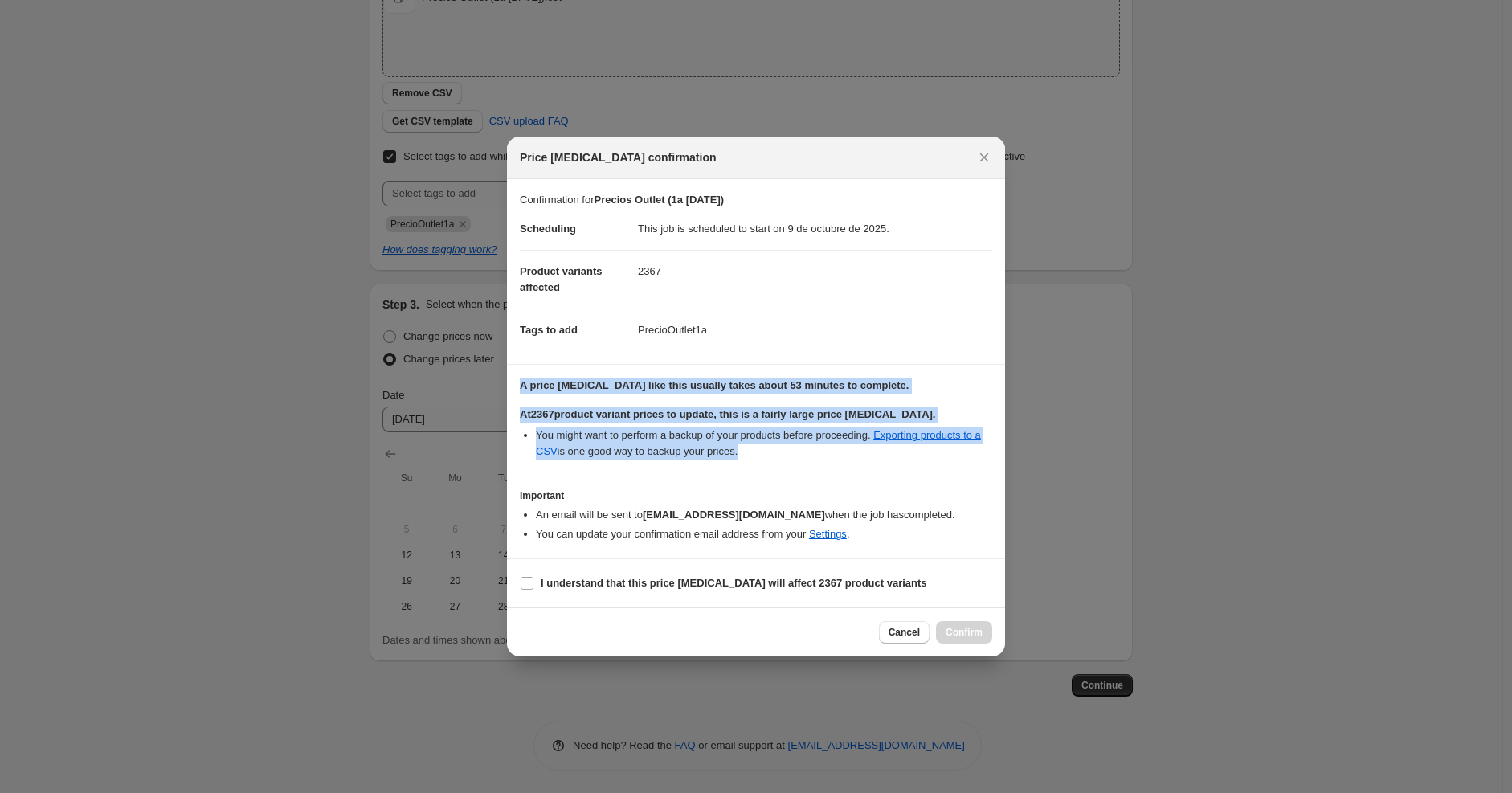
drag, startPoint x: 519, startPoint y: 388, endPoint x: 770, endPoint y: 461, distance: 261.4
click at [770, 461] on section "A price [MEDICAL_DATA] like this usually takes about 53 minutes to complete. At…" at bounding box center [756, 420] width 498 height 111
copy div "A price [MEDICAL_DATA] like this usually takes about 53 minutes to complete. At…"
click at [630, 385] on b "A price [MEDICAL_DATA] like this usually takes about 53 minutes to complete." at bounding box center [714, 385] width 389 height 12
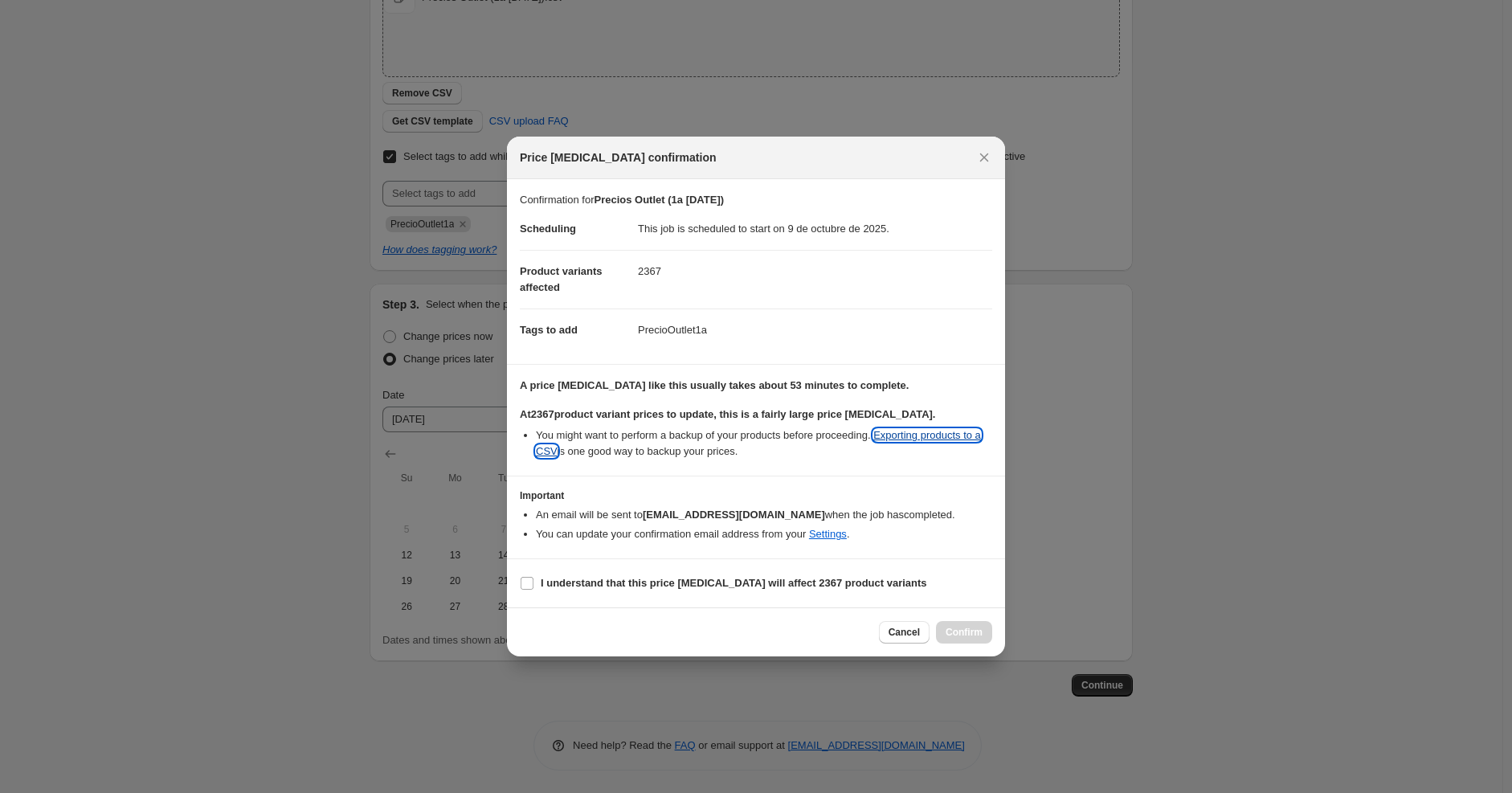
click at [920, 437] on link "Exporting products to a CSV" at bounding box center [758, 443] width 445 height 28
click at [895, 635] on span "Cancel" at bounding box center [904, 632] width 32 height 13
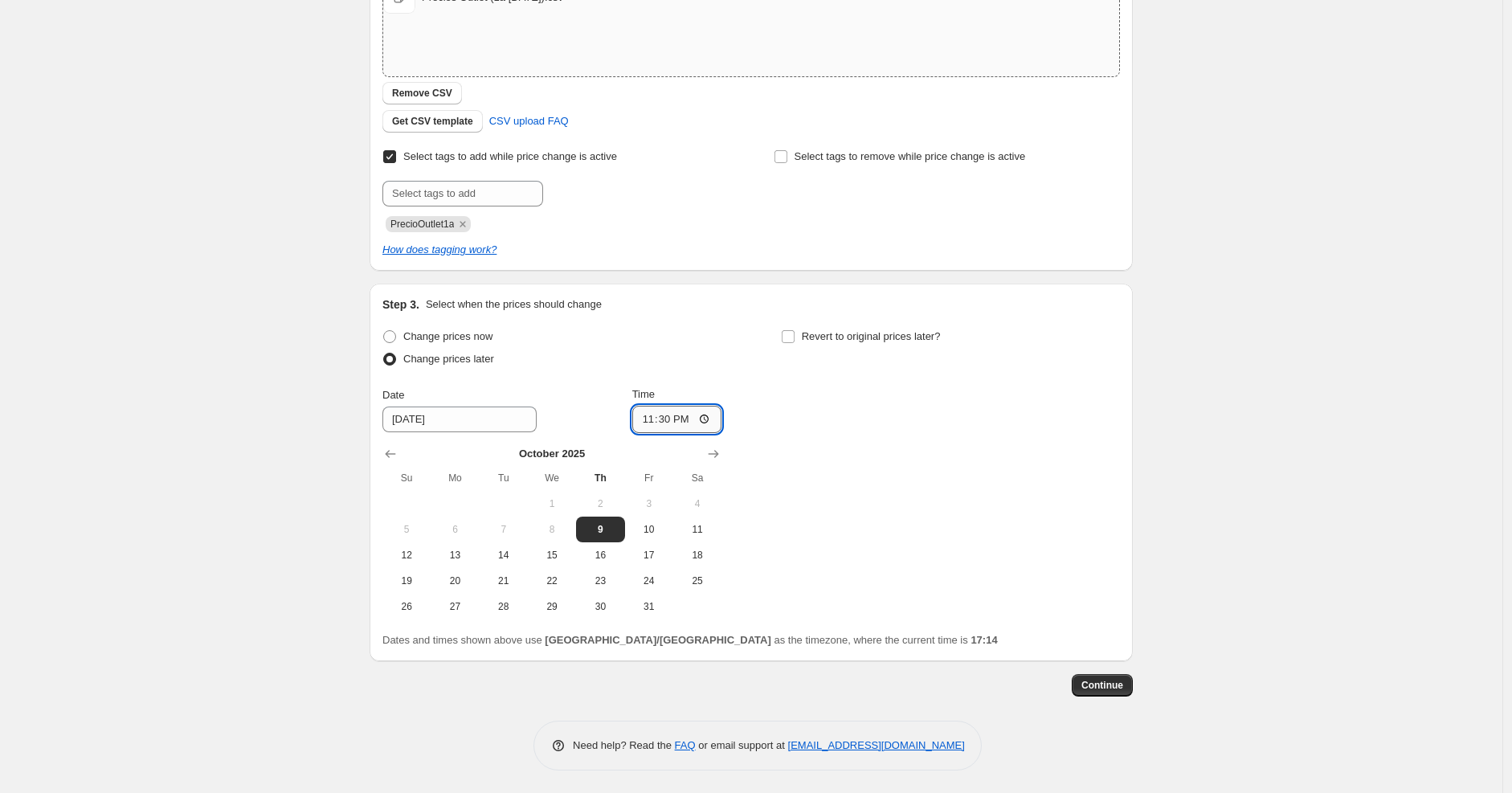
click at [649, 416] on input "23:30" at bounding box center [677, 419] width 90 height 27
type input "22:30"
click at [1376, 596] on div "Create new price [MEDICAL_DATA]. This page is ready Create new price [MEDICAL_D…" at bounding box center [751, 240] width 1503 height 1111
click at [1110, 682] on span "Continue" at bounding box center [1103, 686] width 42 height 13
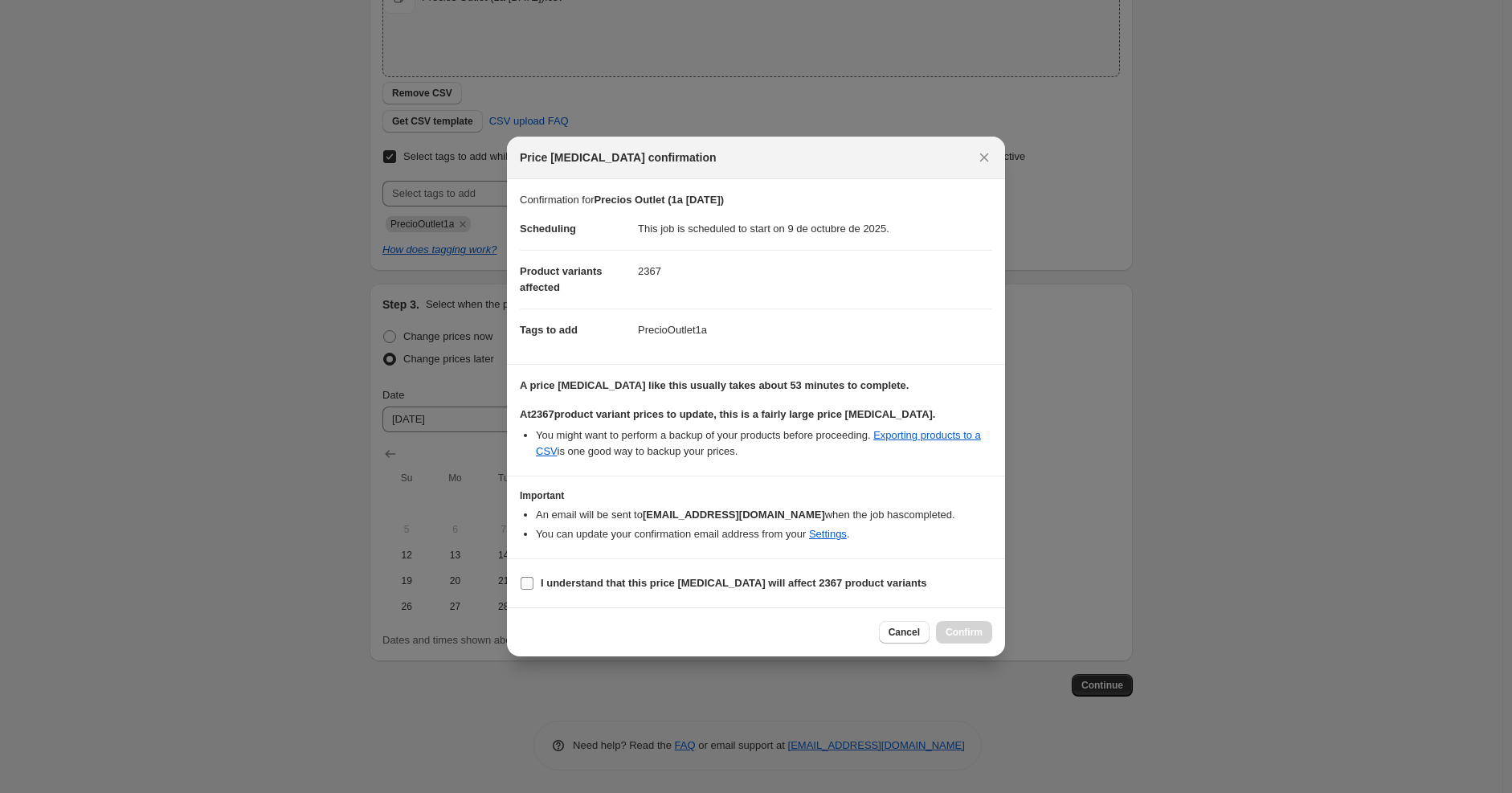
click at [529, 586] on input "I understand that this price [MEDICAL_DATA] will affect 2367 product variants" at bounding box center [527, 583] width 13 height 13
checkbox input "true"
click at [954, 639] on span "Confirm" at bounding box center [964, 632] width 37 height 13
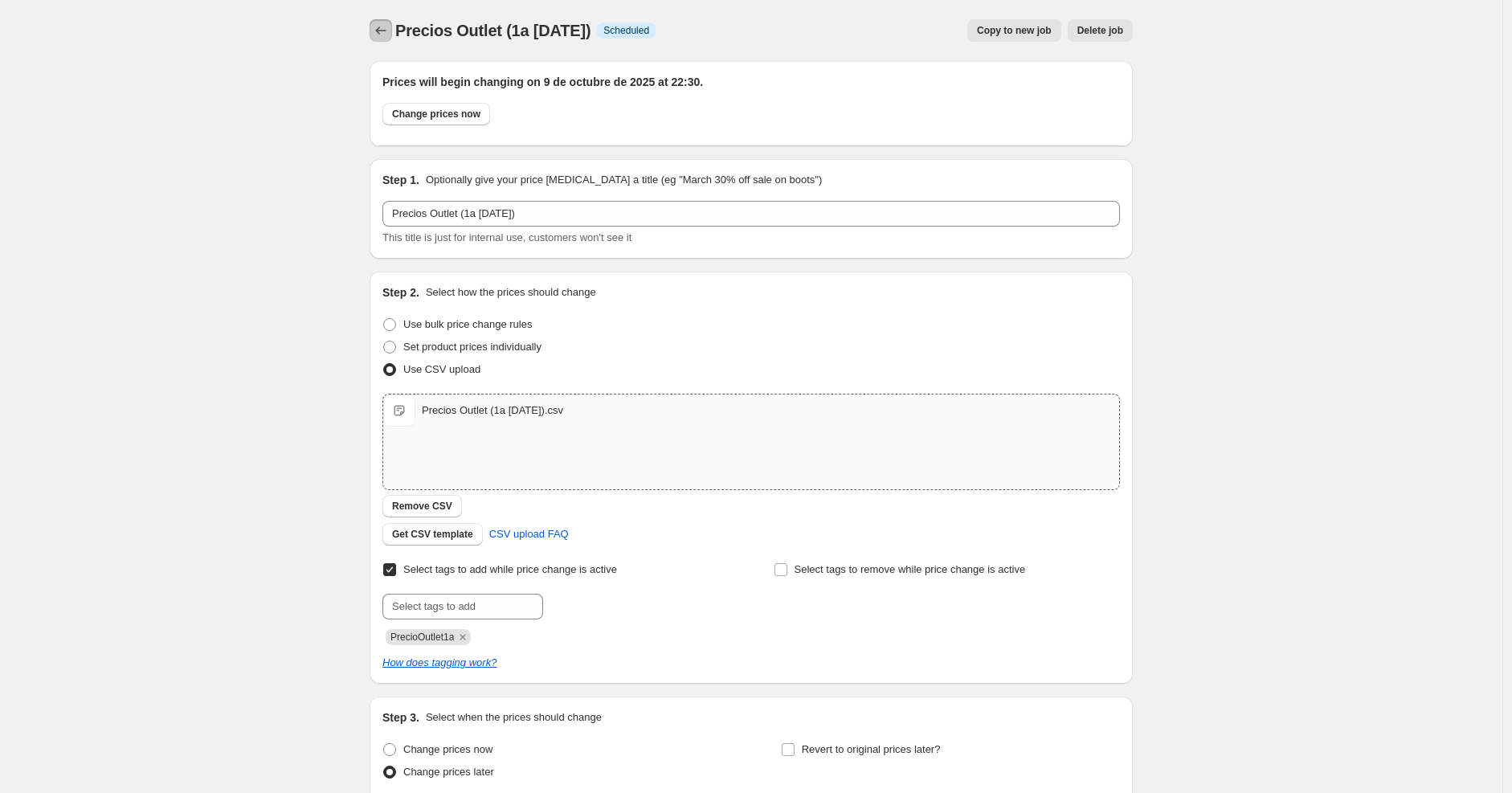
click at [384, 37] on icon "Price change jobs" at bounding box center [381, 31] width 16 height 16
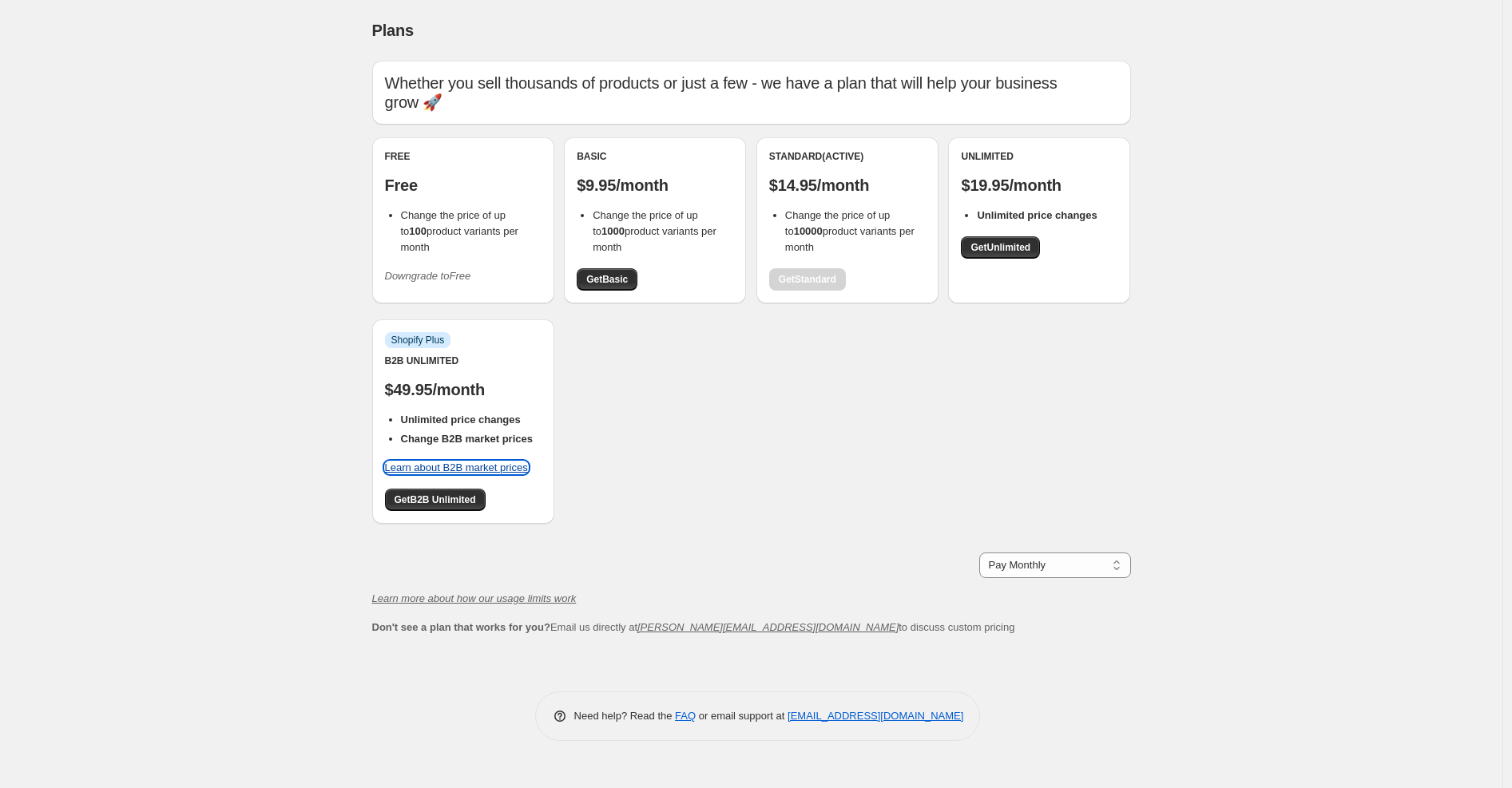
click at [449, 466] on link "Learn about B2B market prices" at bounding box center [456, 467] width 143 height 12
